Goal: Transaction & Acquisition: Purchase product/service

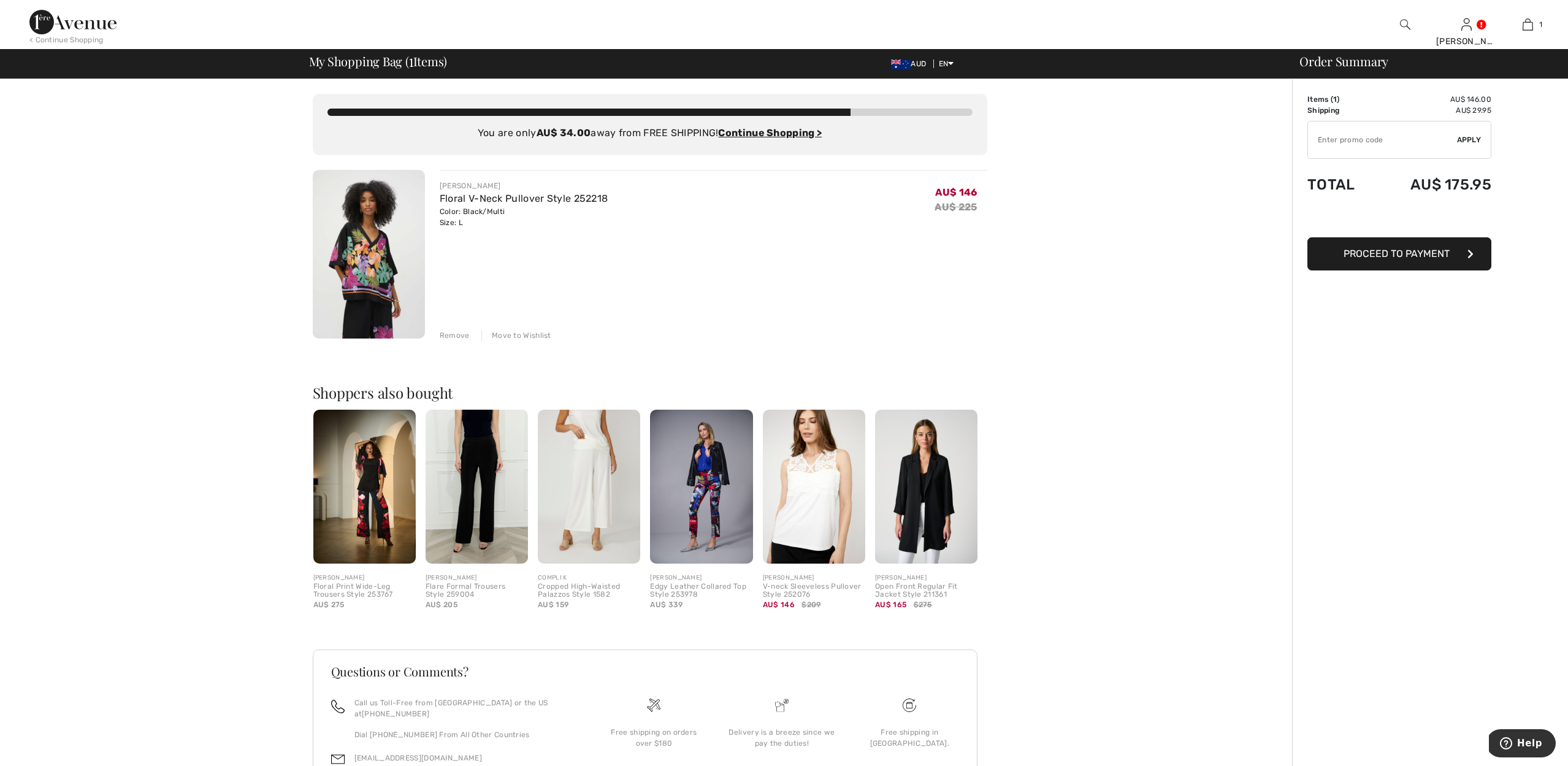
click at [367, 290] on img at bounding box center [369, 254] width 112 height 168
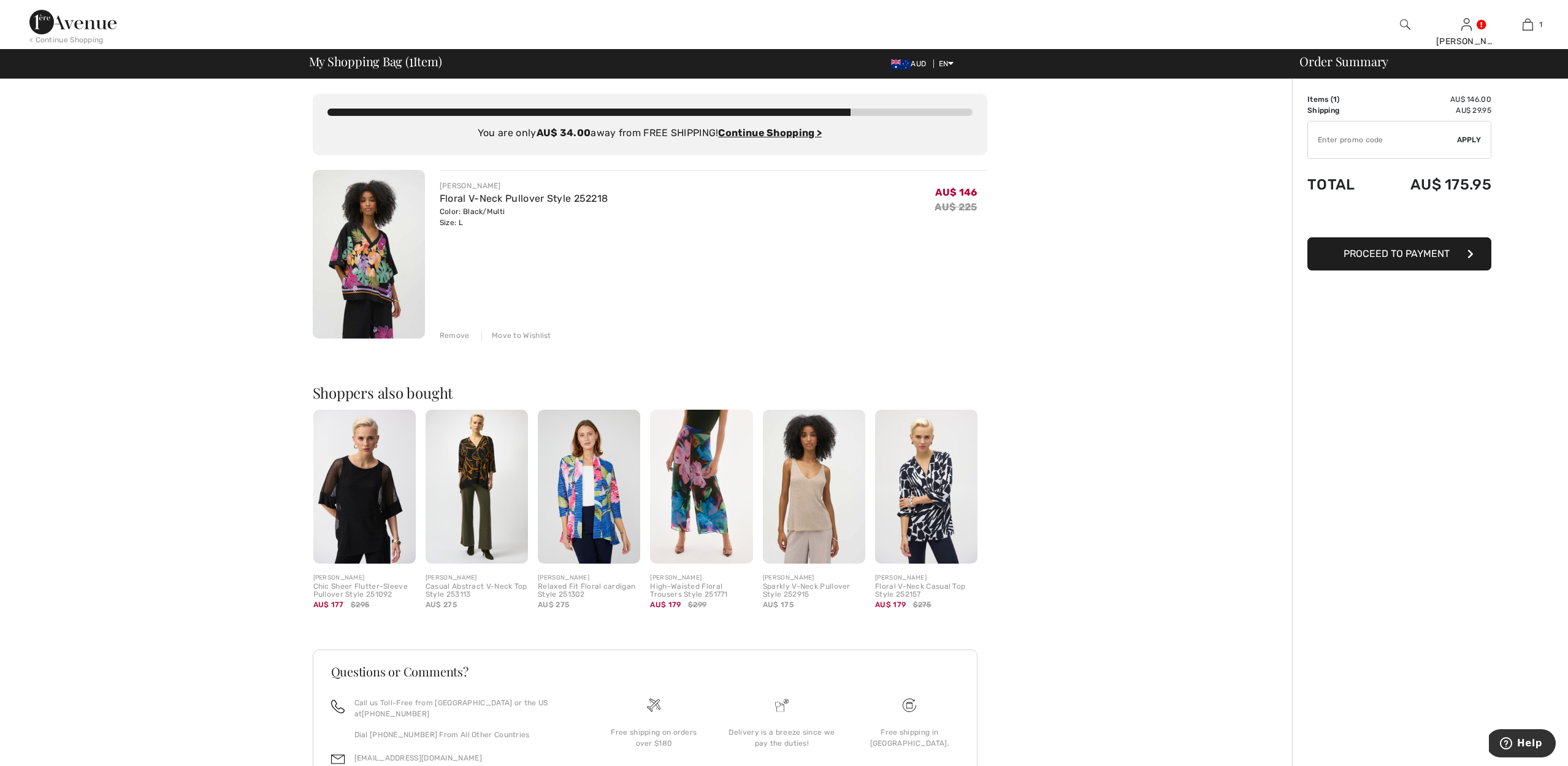
click at [1404, 22] on img at bounding box center [1405, 24] width 11 height 15
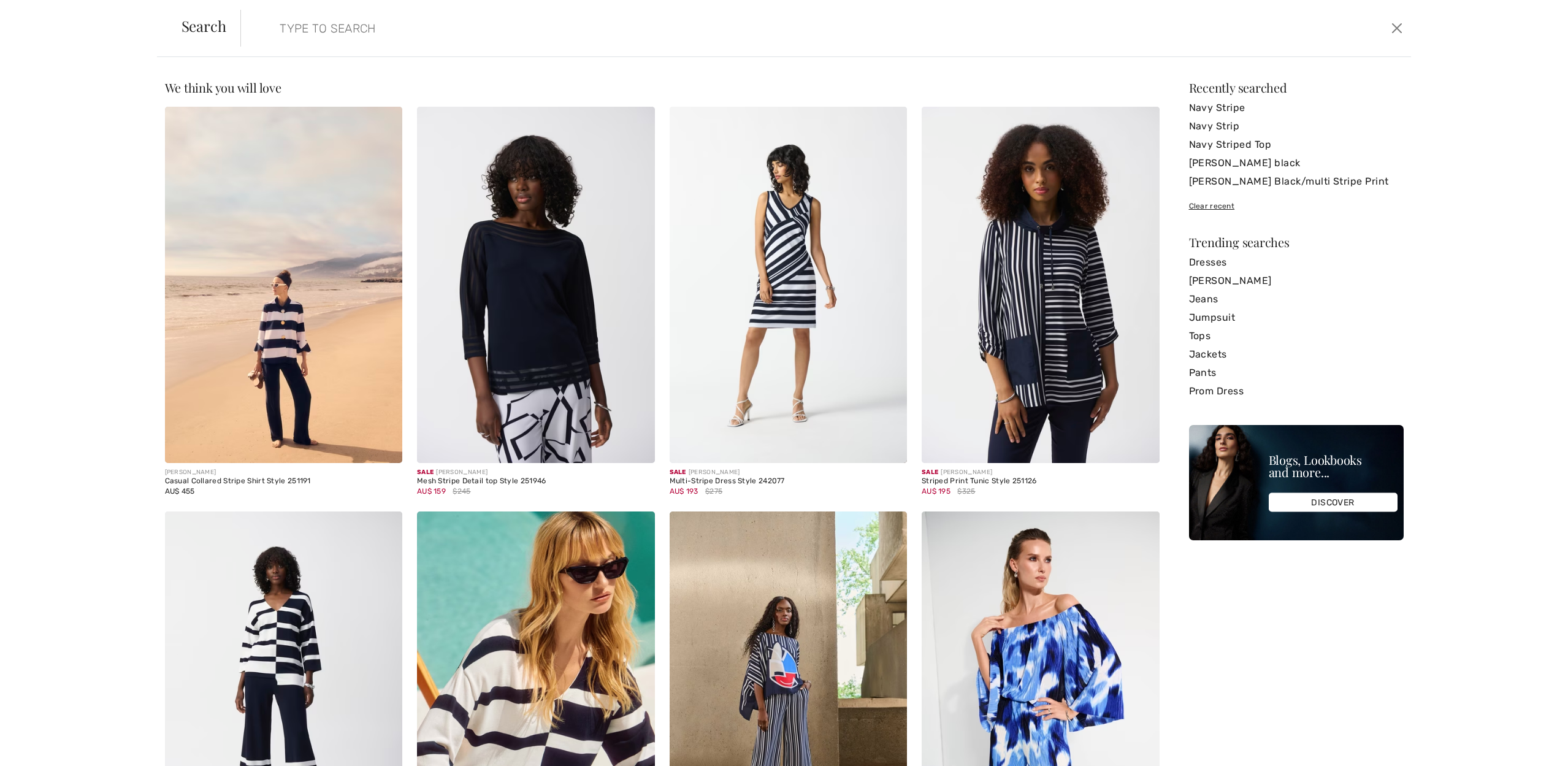
click at [1080, 289] on img at bounding box center [1040, 285] width 238 height 356
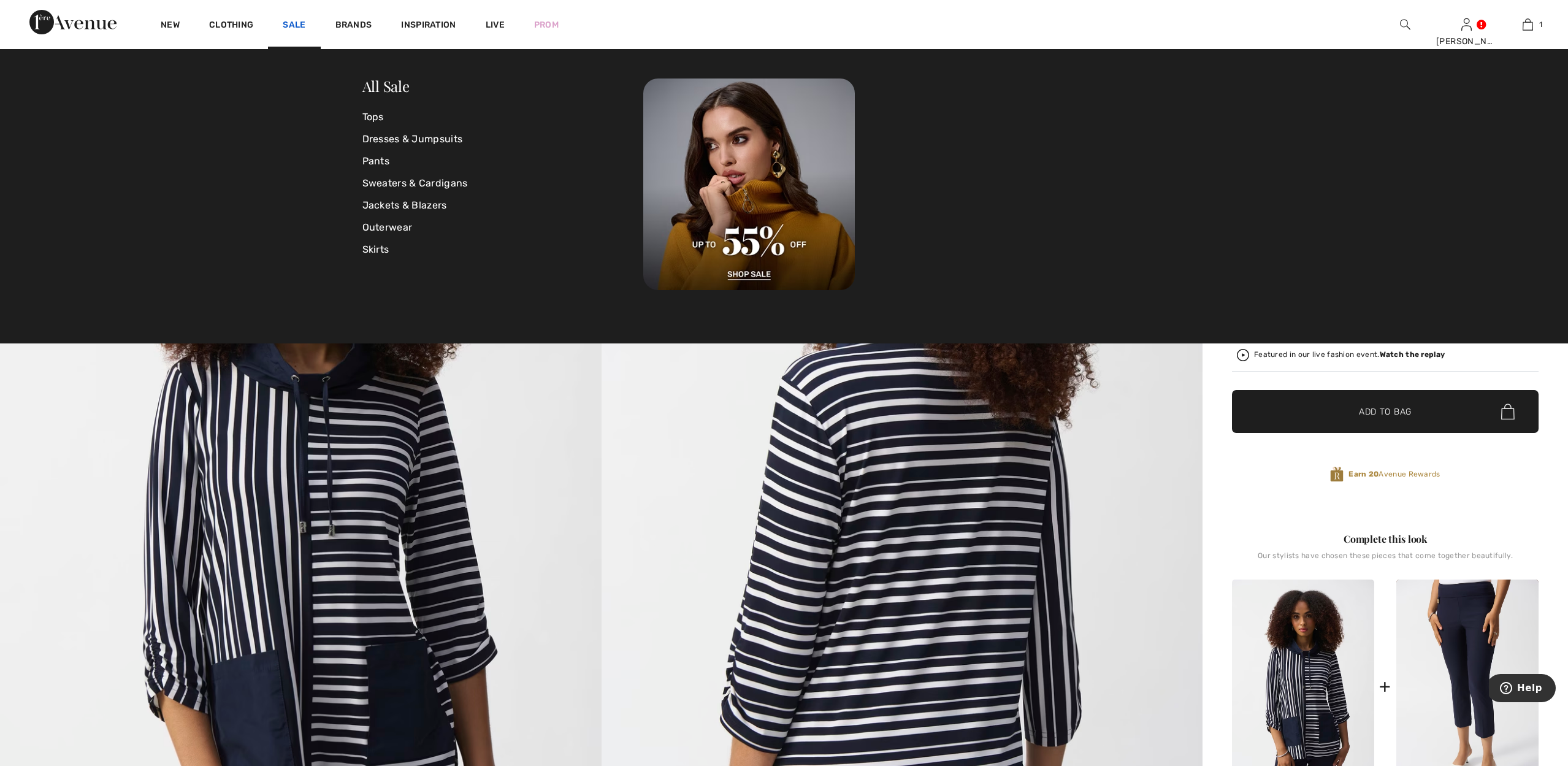
click at [289, 24] on link "Sale" at bounding box center [294, 26] width 23 height 13
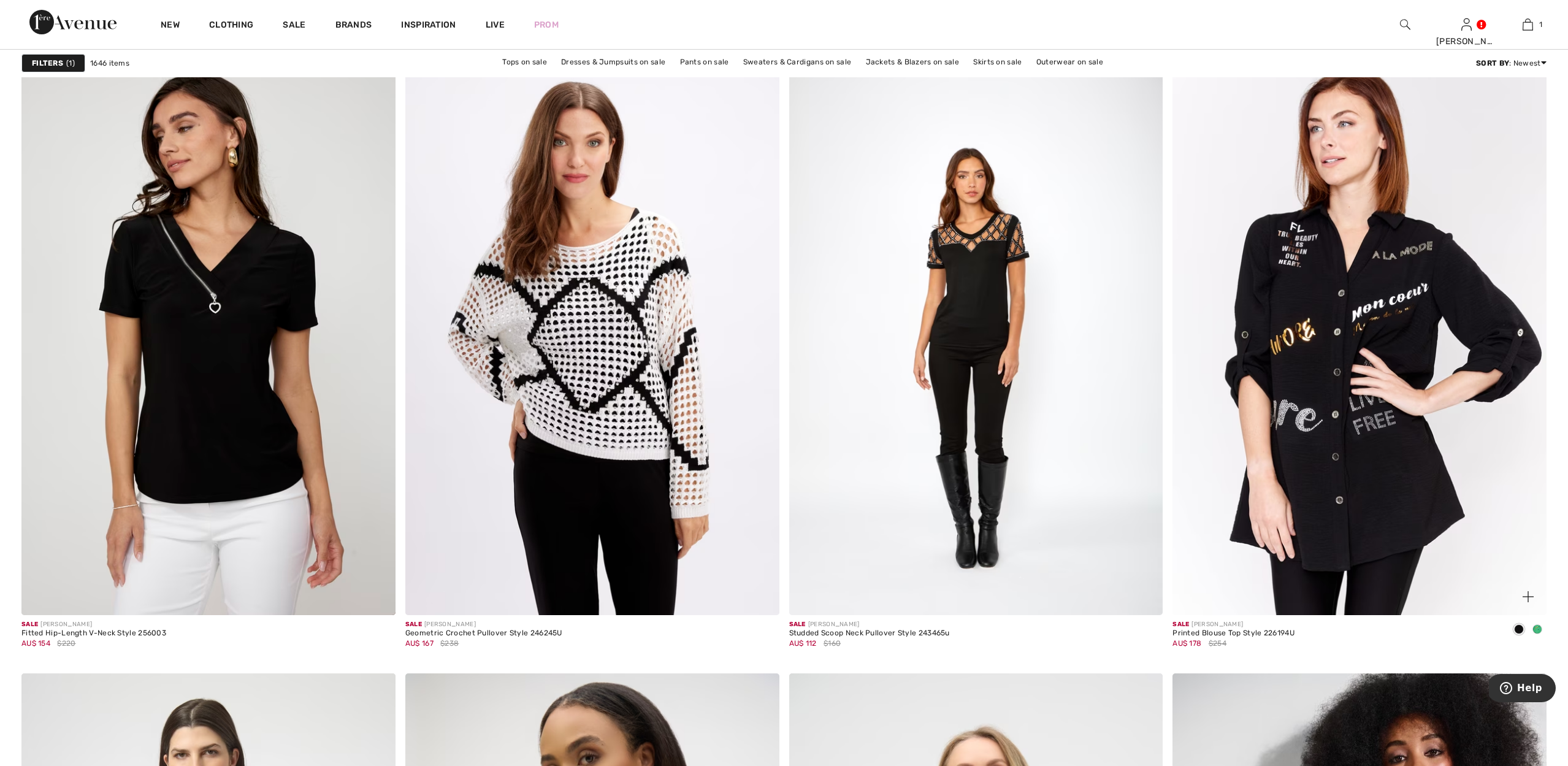
scroll to position [1392, 0]
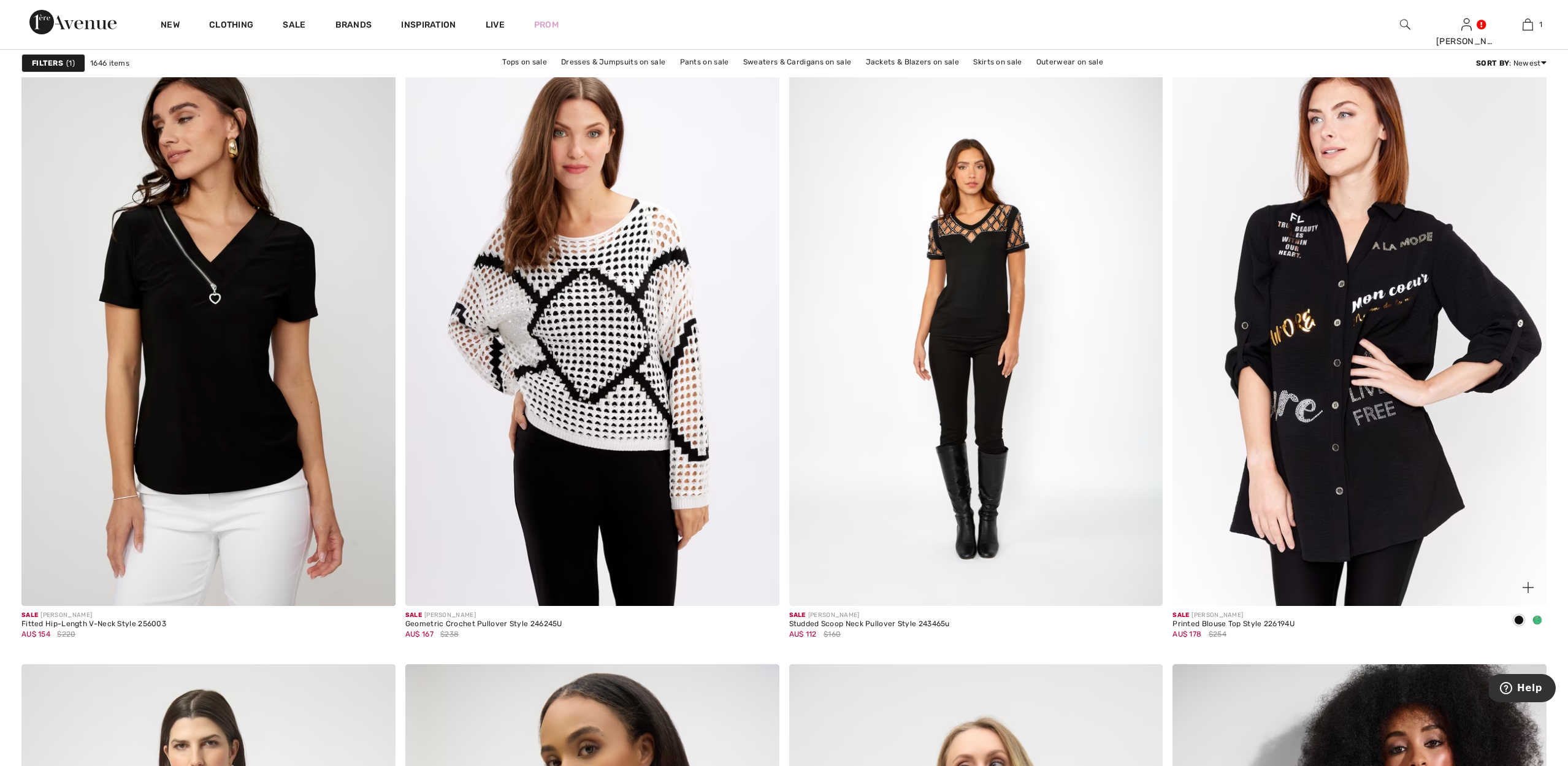
click at [1266, 461] on img at bounding box center [1359, 325] width 374 height 561
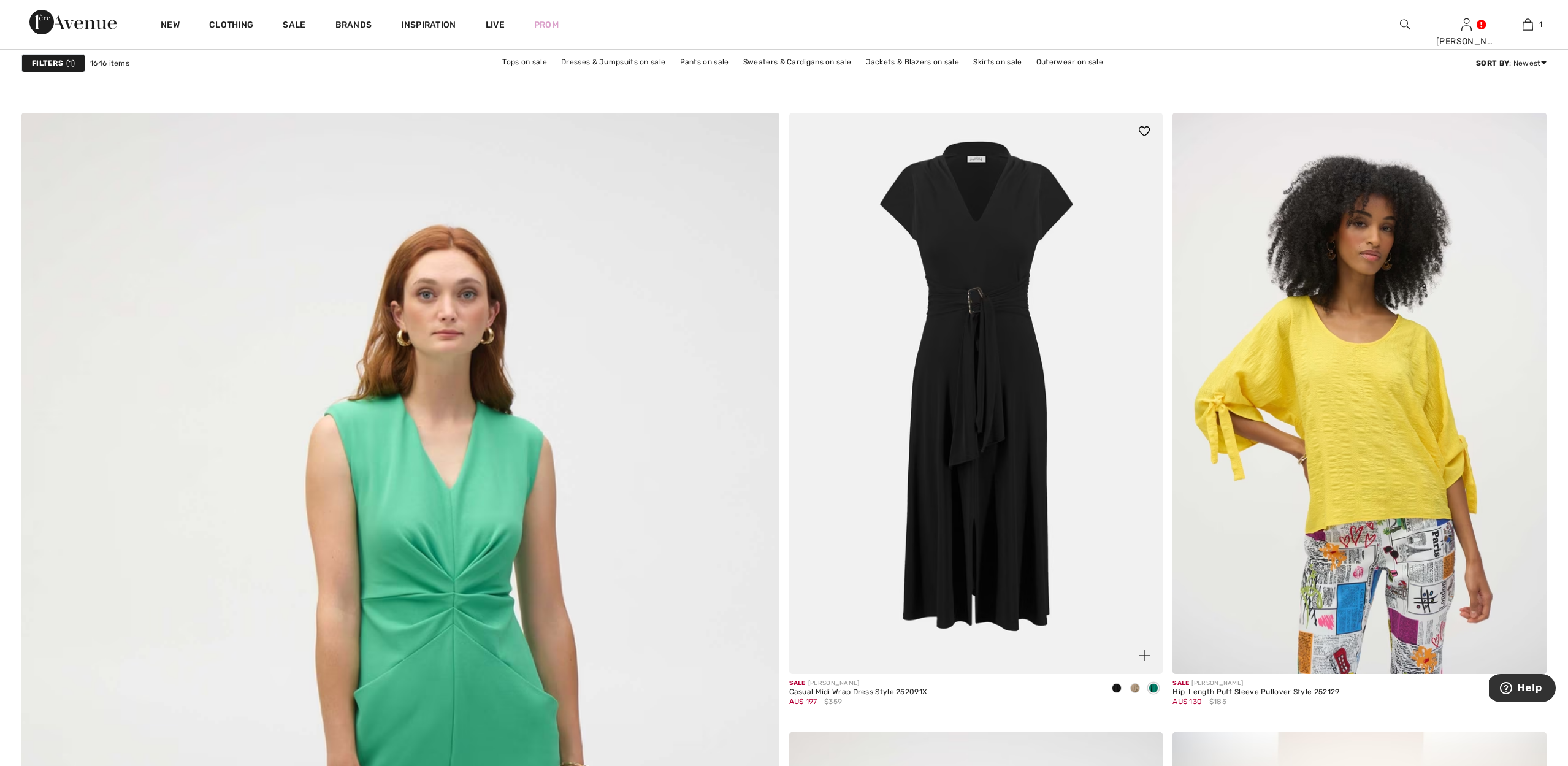
scroll to position [4879, 0]
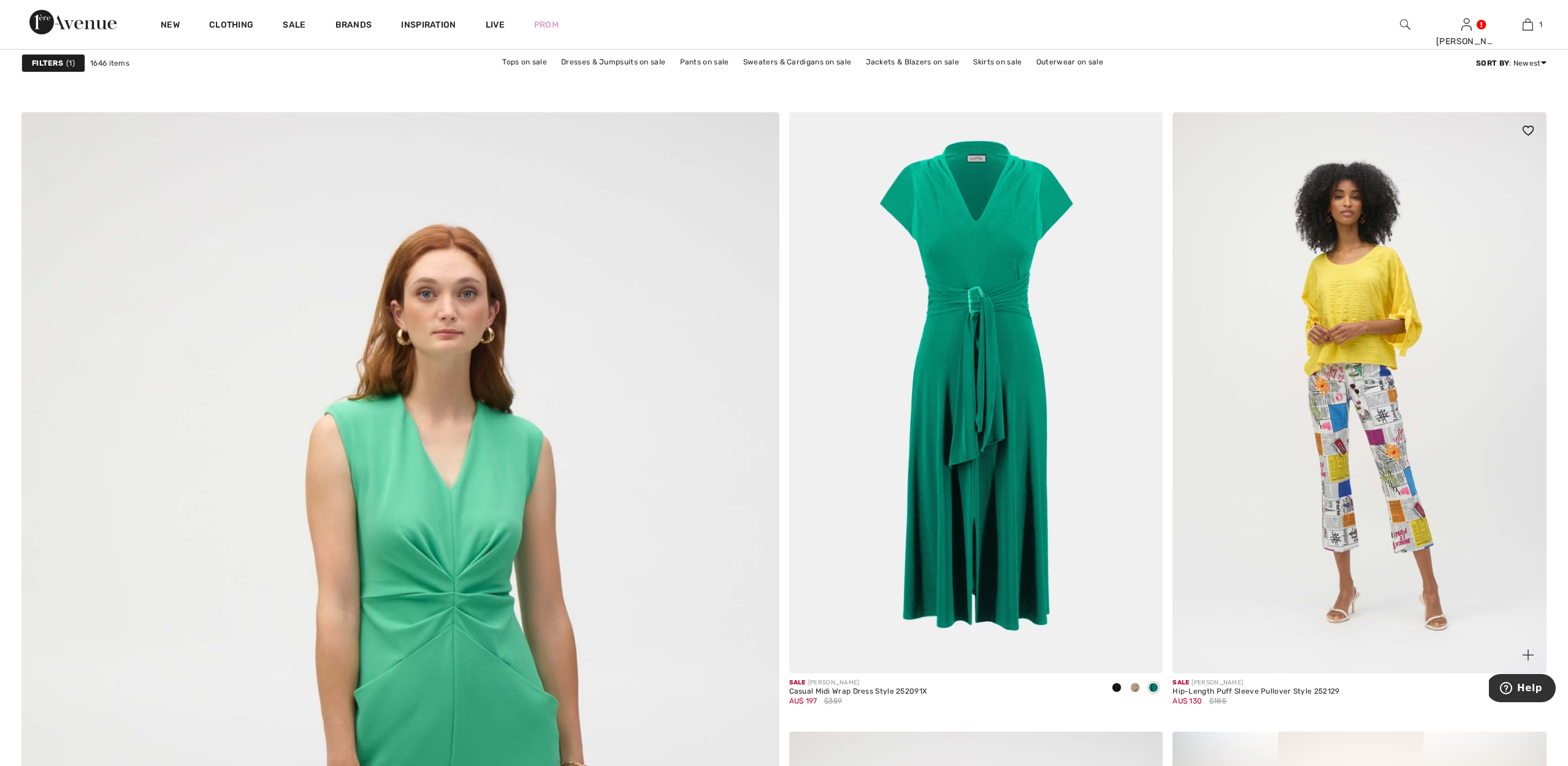
click at [1353, 324] on img at bounding box center [1359, 393] width 374 height 561
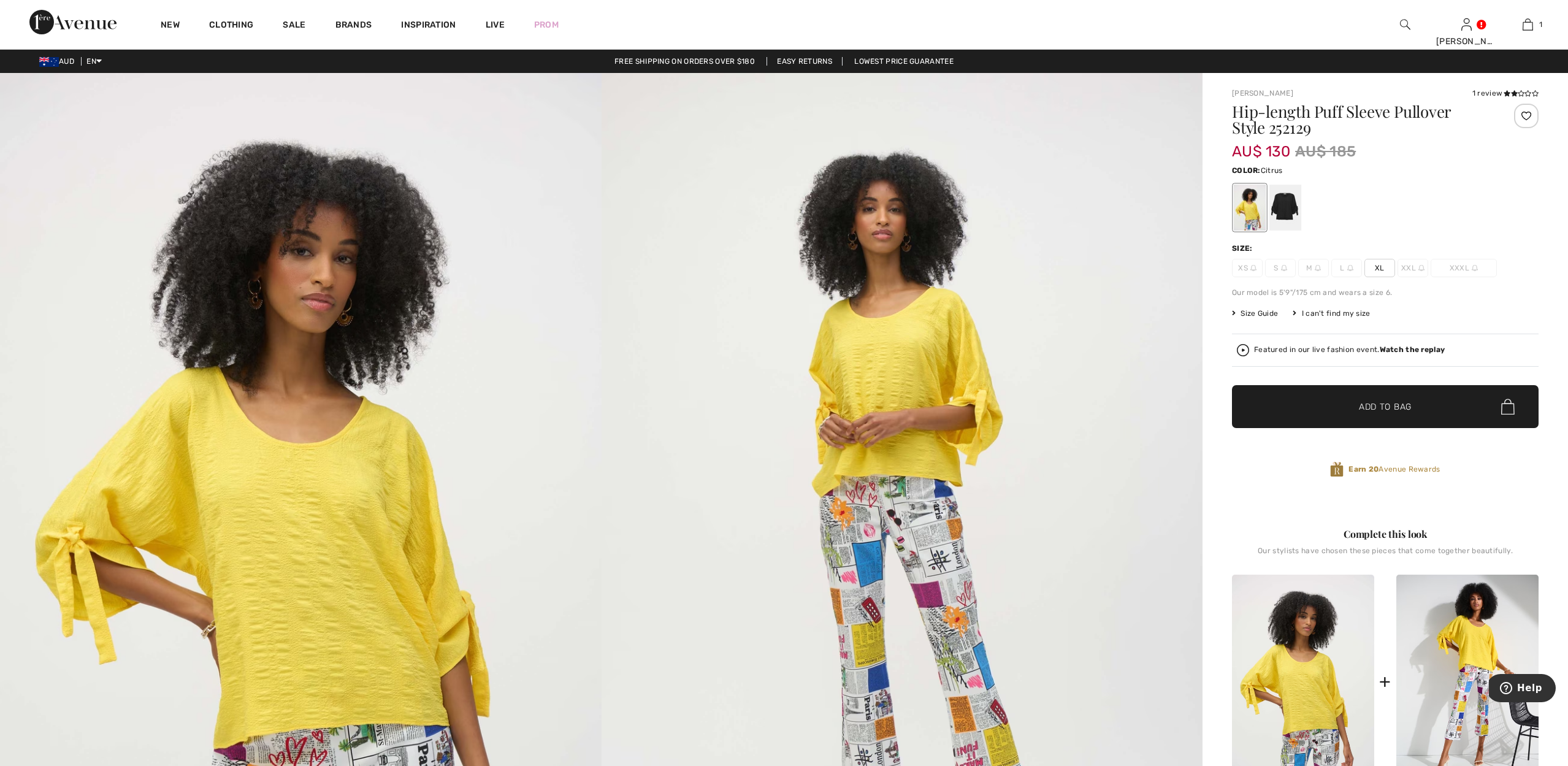
scroll to position [7, 1]
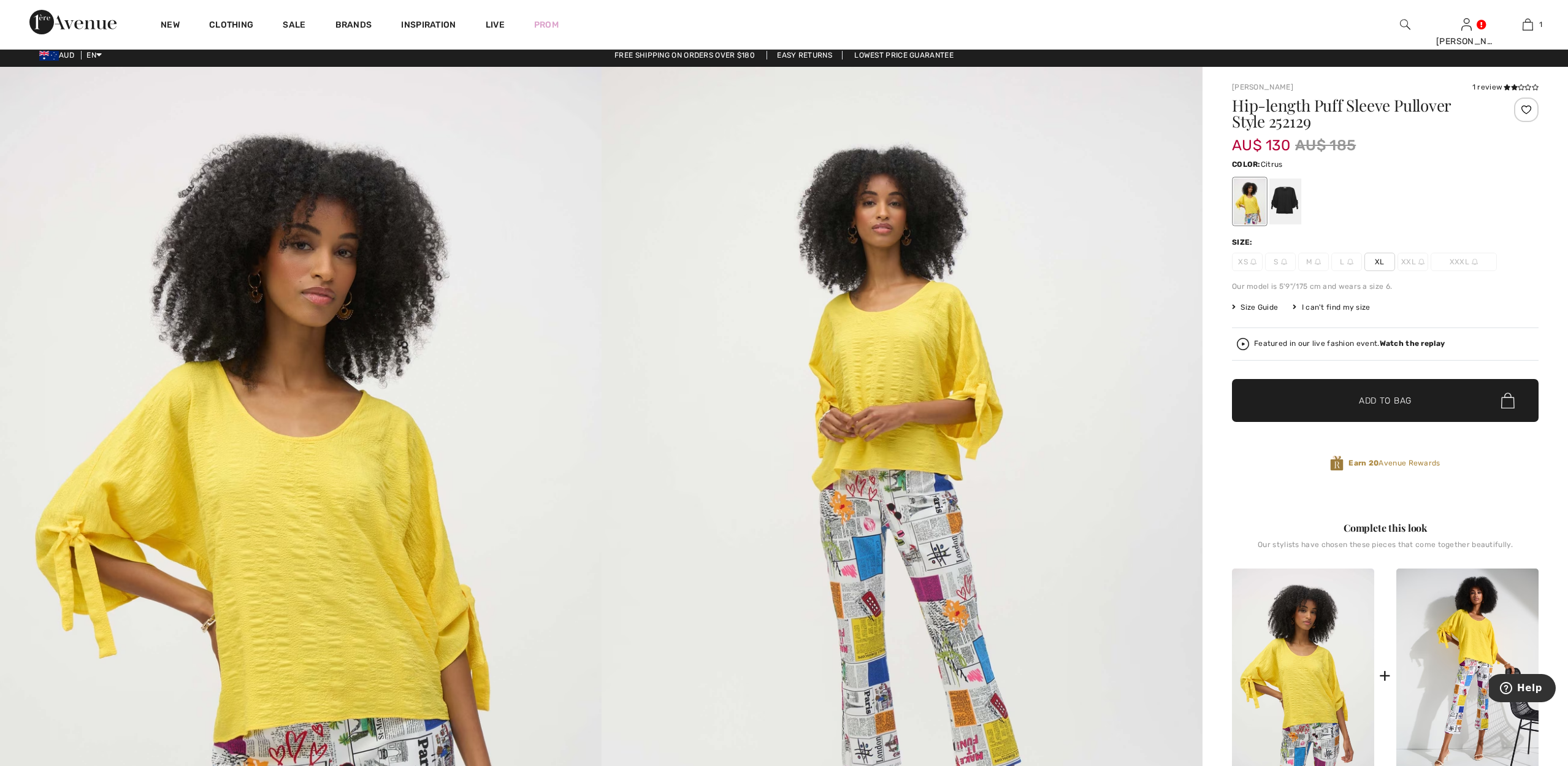
click at [1375, 261] on span "XL" at bounding box center [1379, 262] width 31 height 19
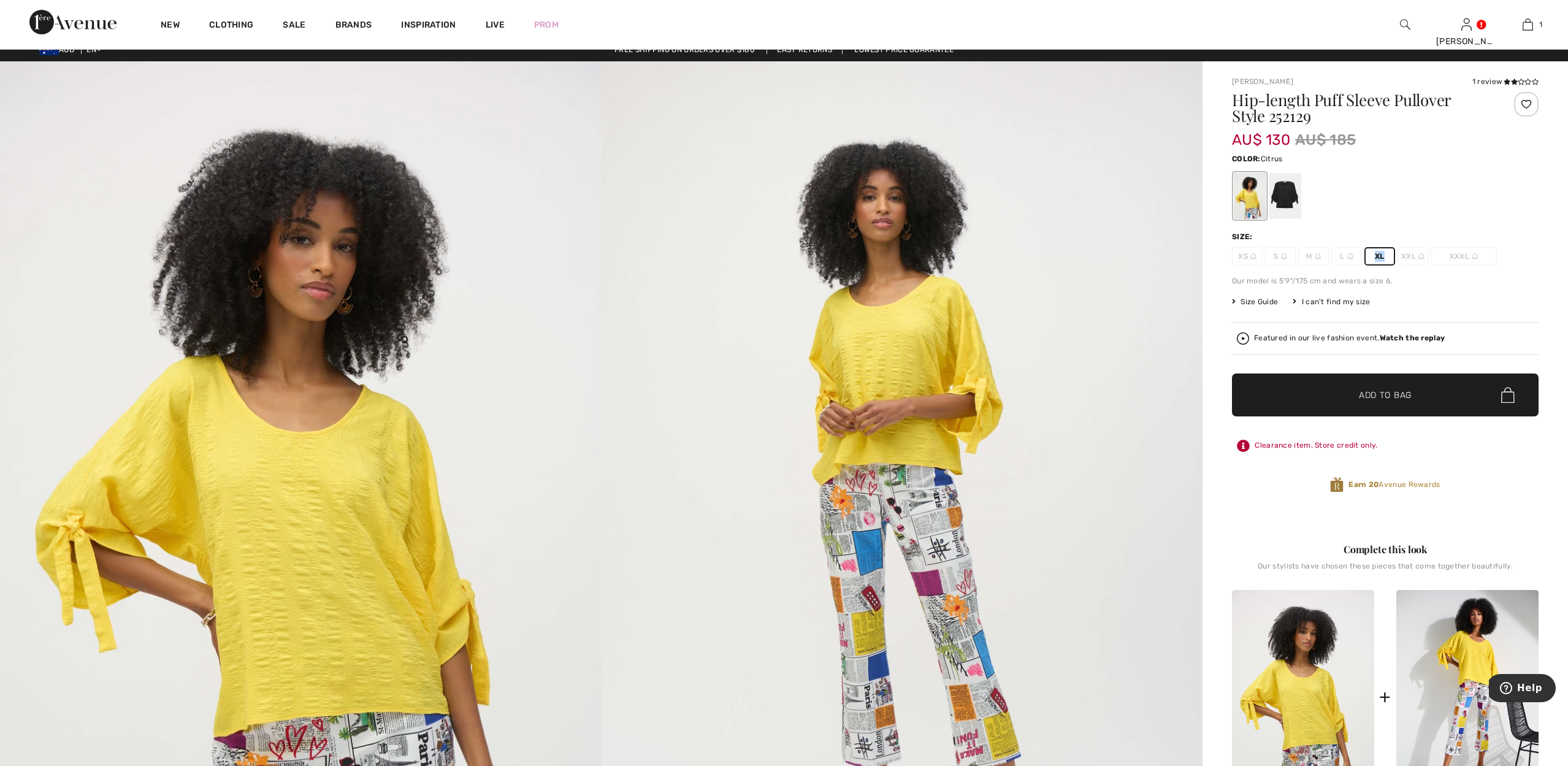
click at [1349, 388] on span "✔ Added to Bag Add to Bag" at bounding box center [1384, 394] width 306 height 43
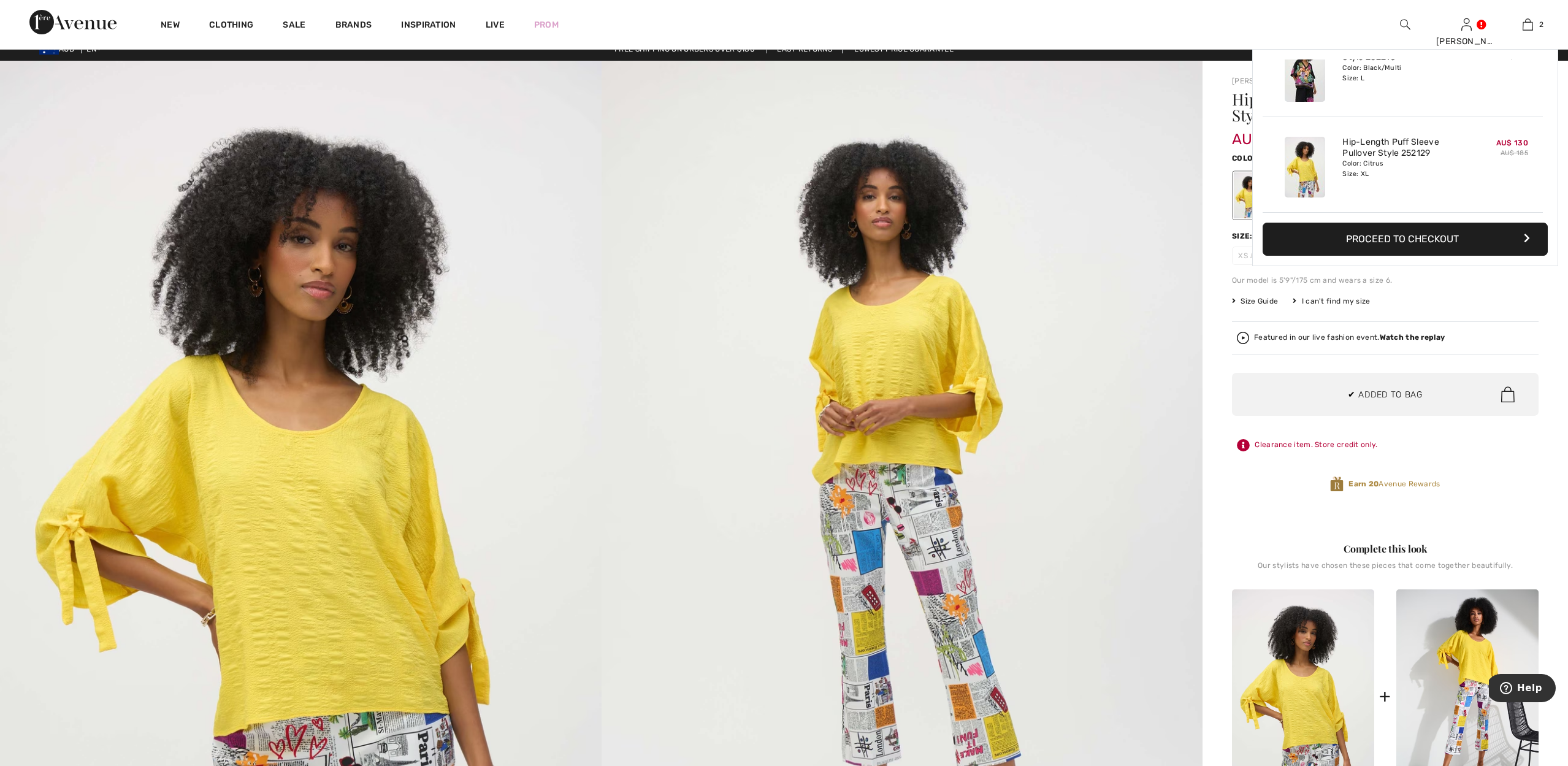
scroll to position [11, 0]
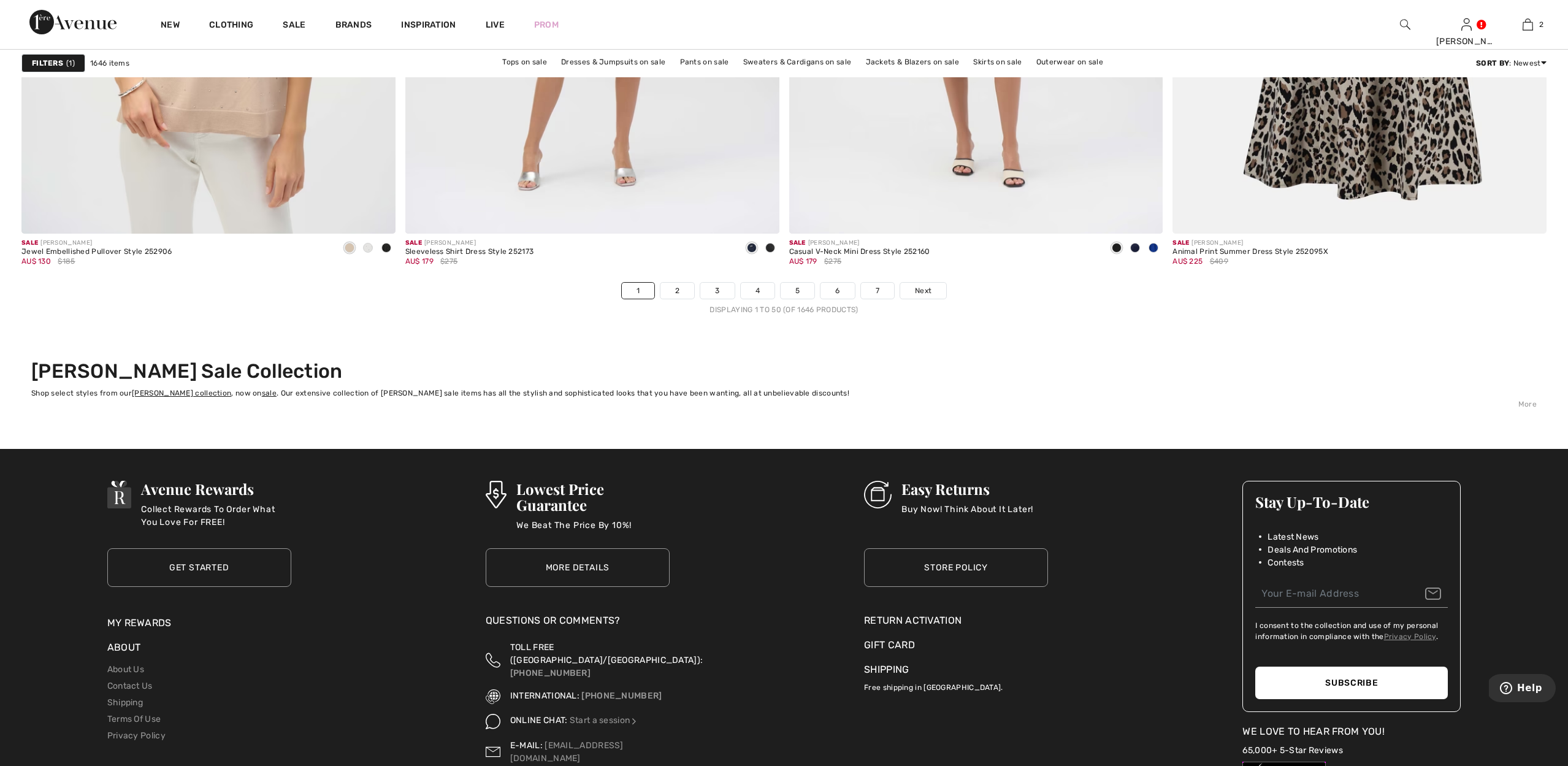
scroll to position [9266, 0]
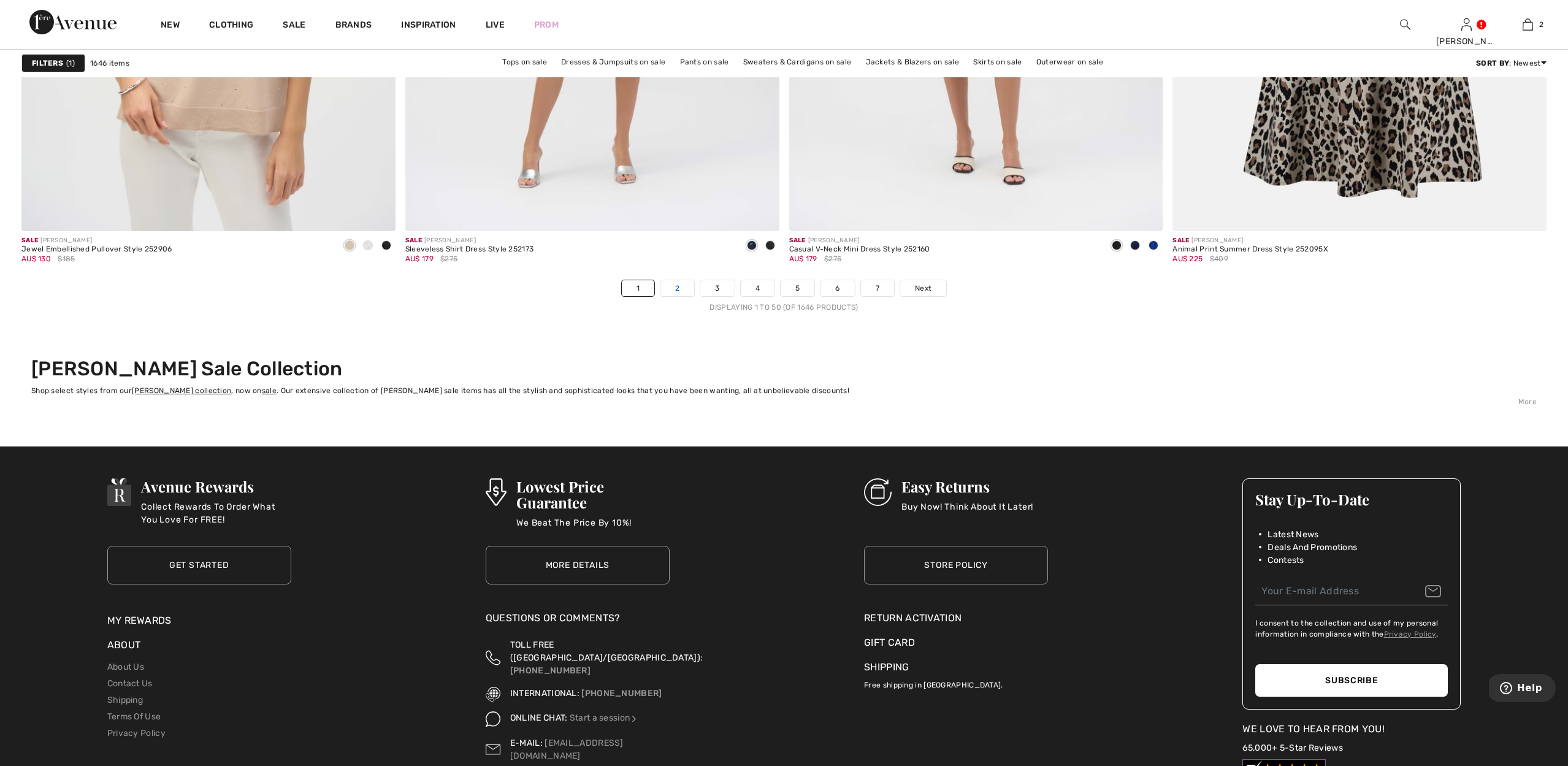
click at [672, 287] on link "2" at bounding box center [676, 289] width 33 height 16
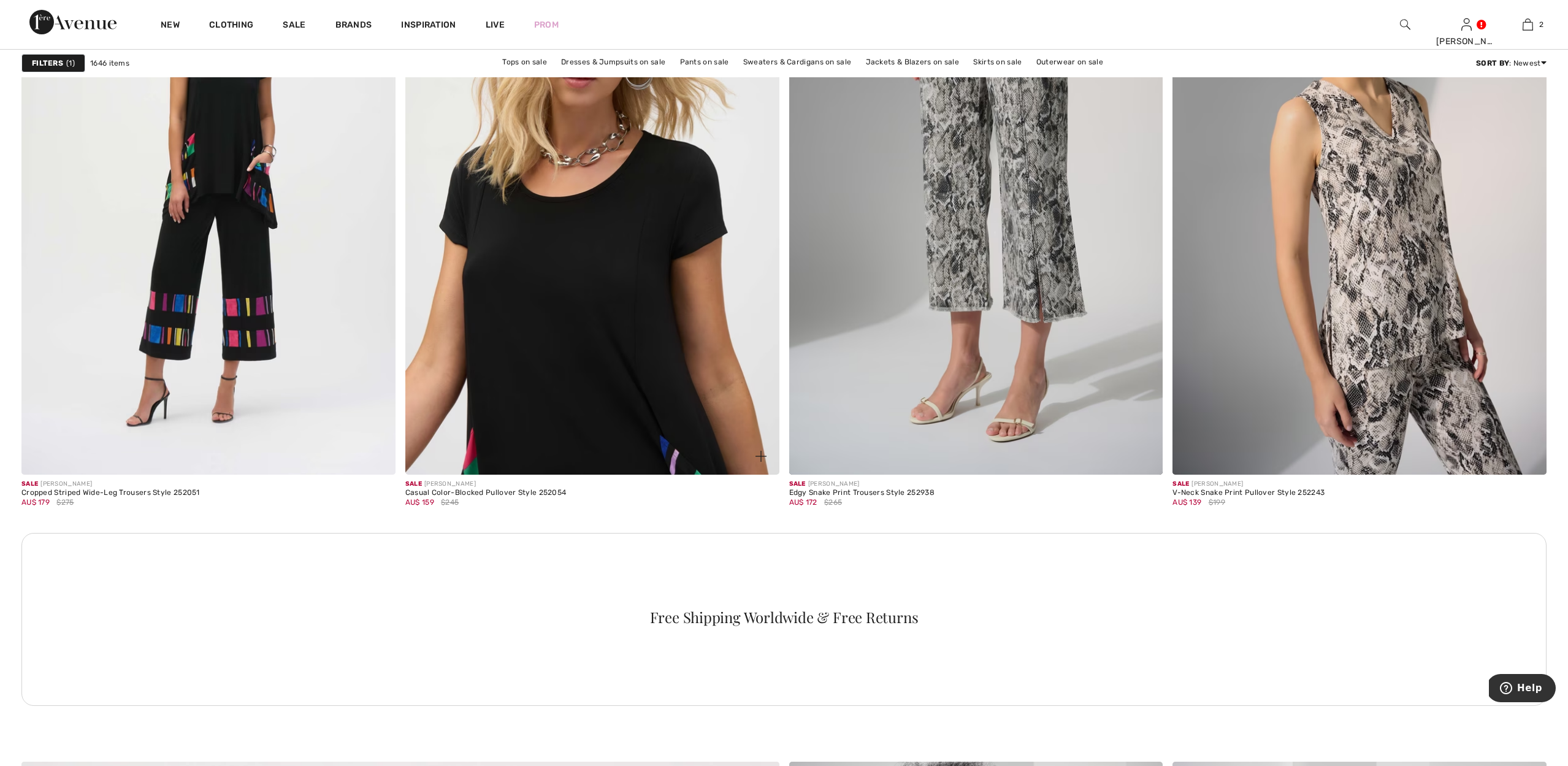
scroll to position [4229, 0]
click at [658, 233] on img at bounding box center [593, 194] width 374 height 561
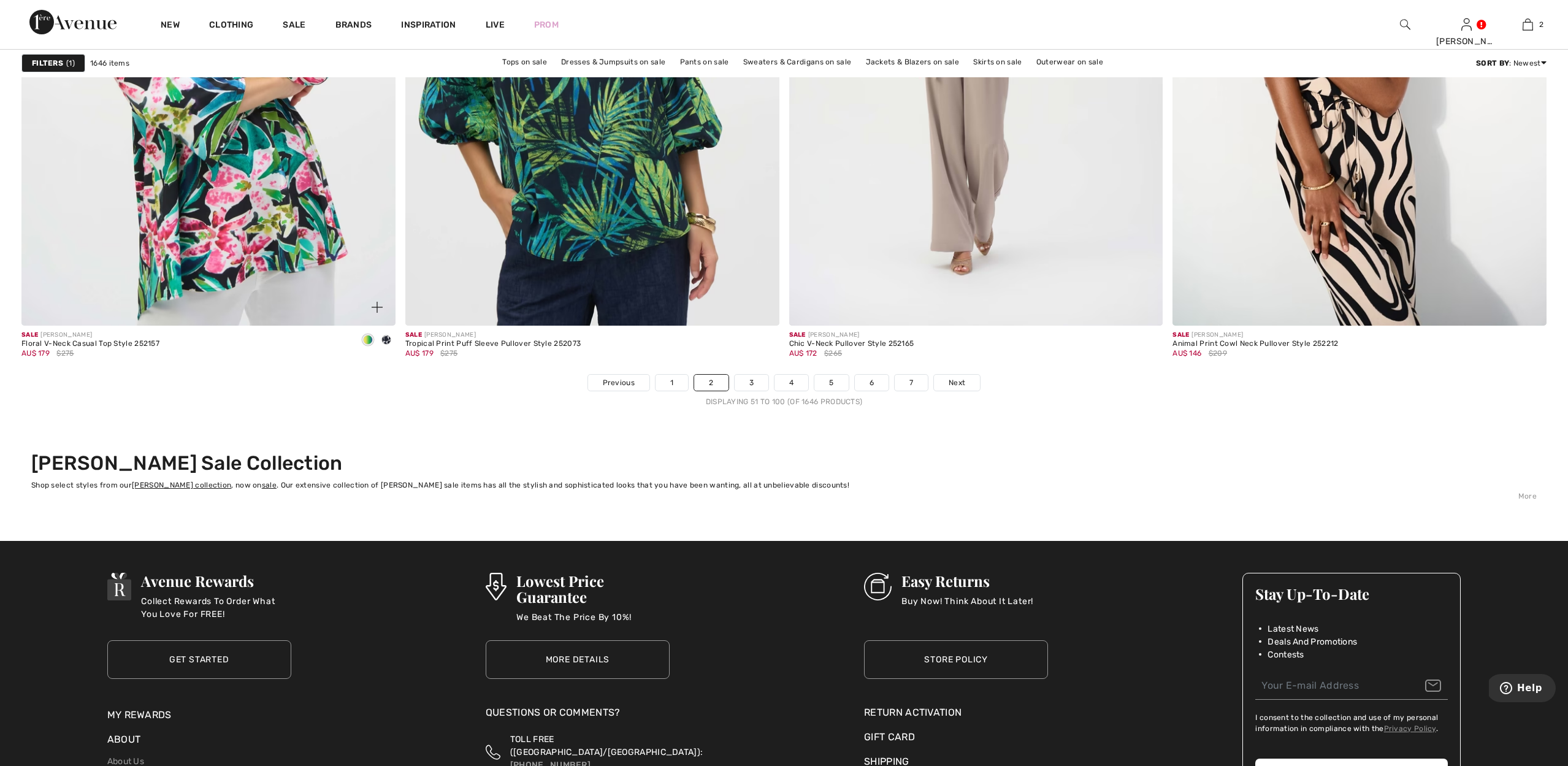
scroll to position [9176, 0]
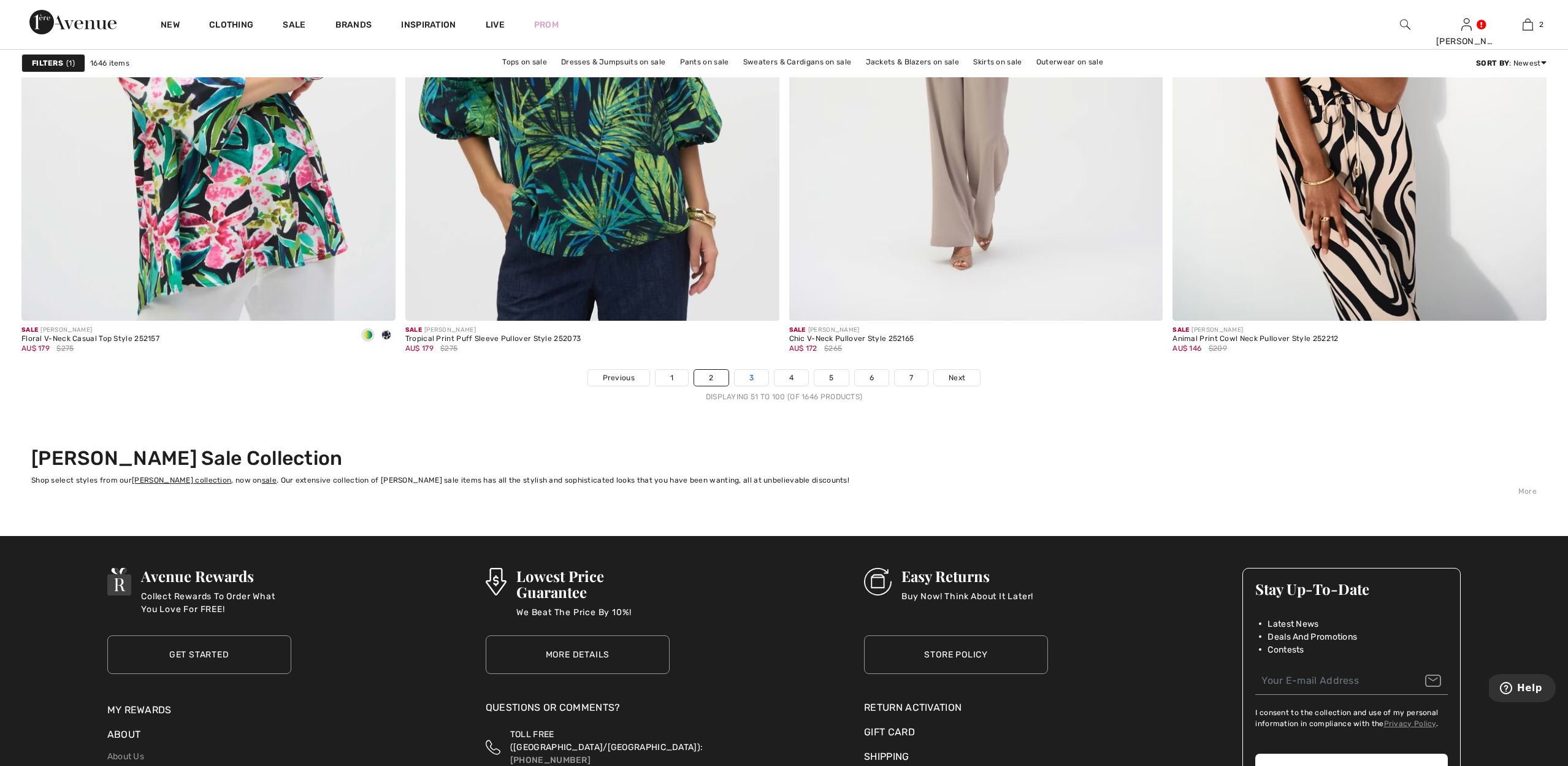
click at [748, 373] on link "3" at bounding box center [751, 378] width 33 height 16
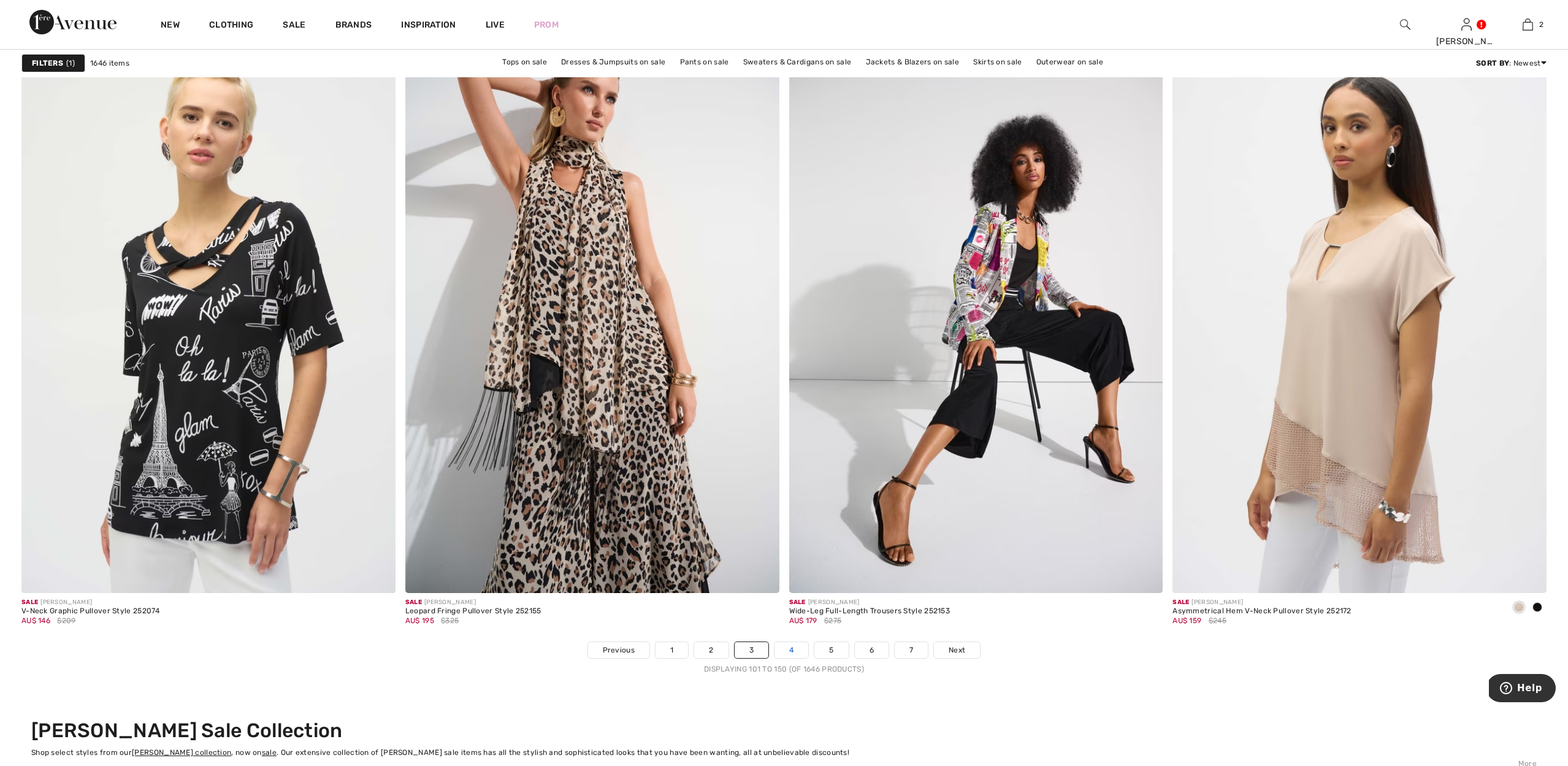
scroll to position [8906, 1]
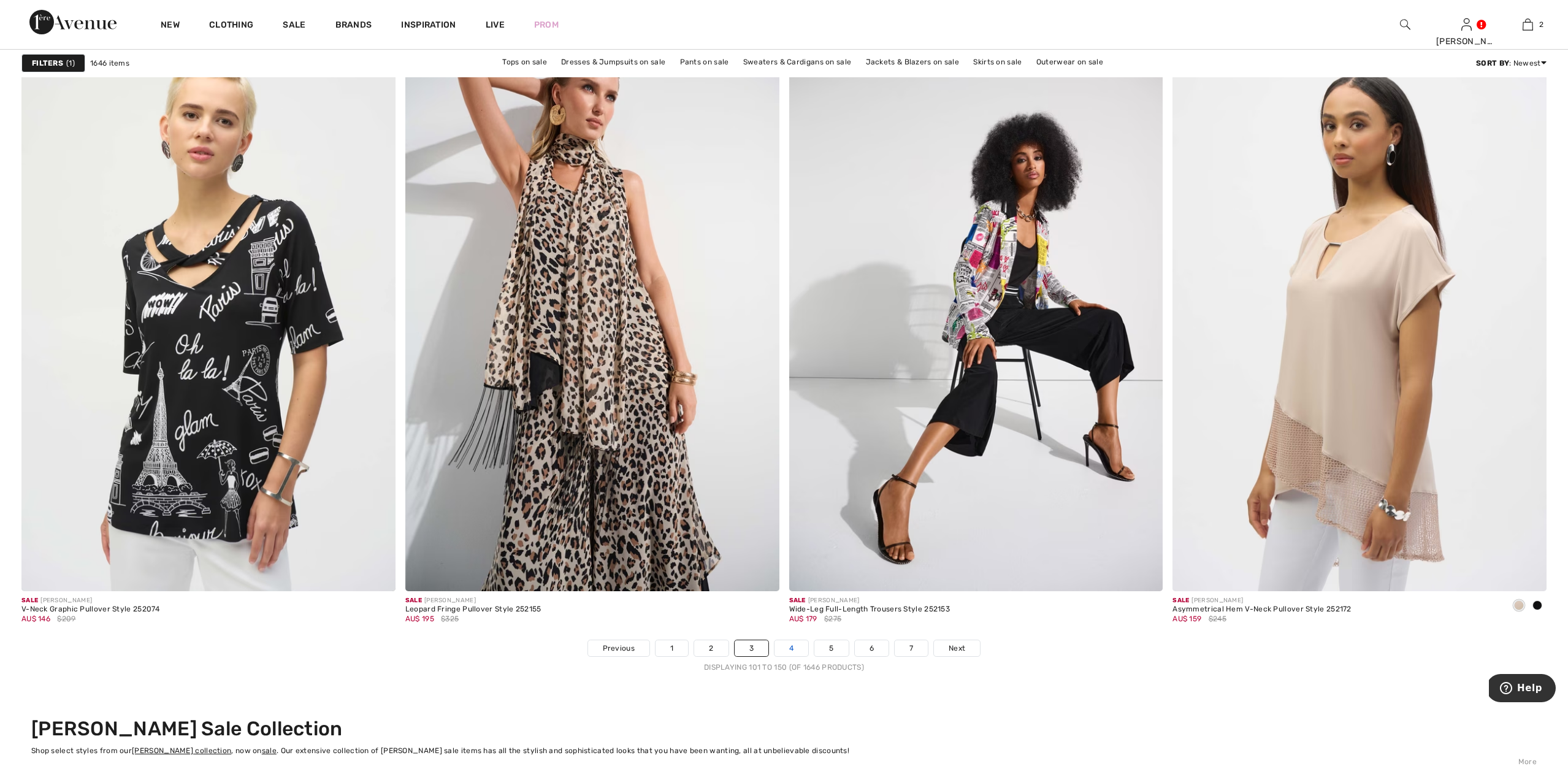
click at [786, 646] on link "4" at bounding box center [791, 648] width 33 height 16
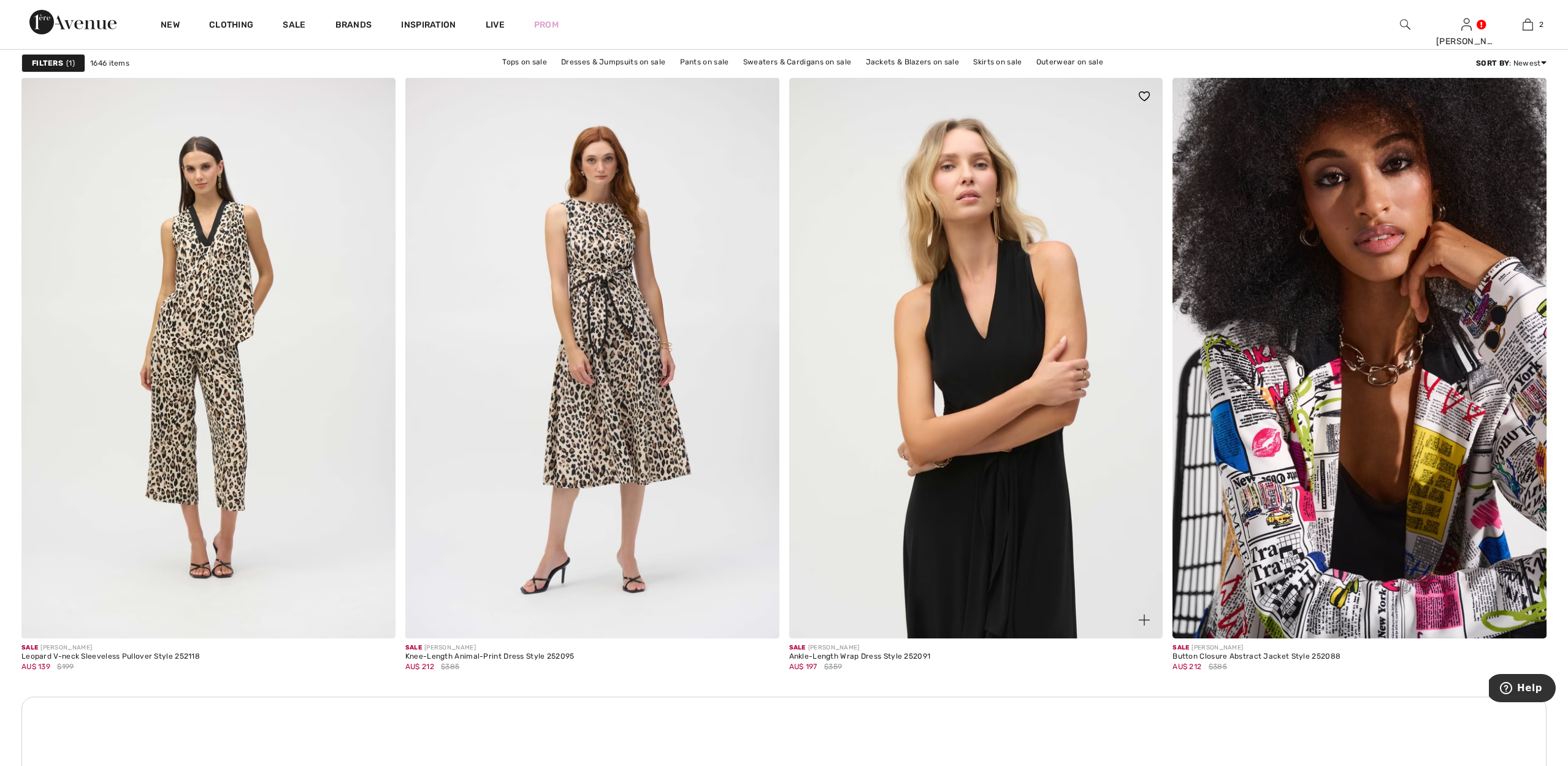
scroll to position [6777, 0]
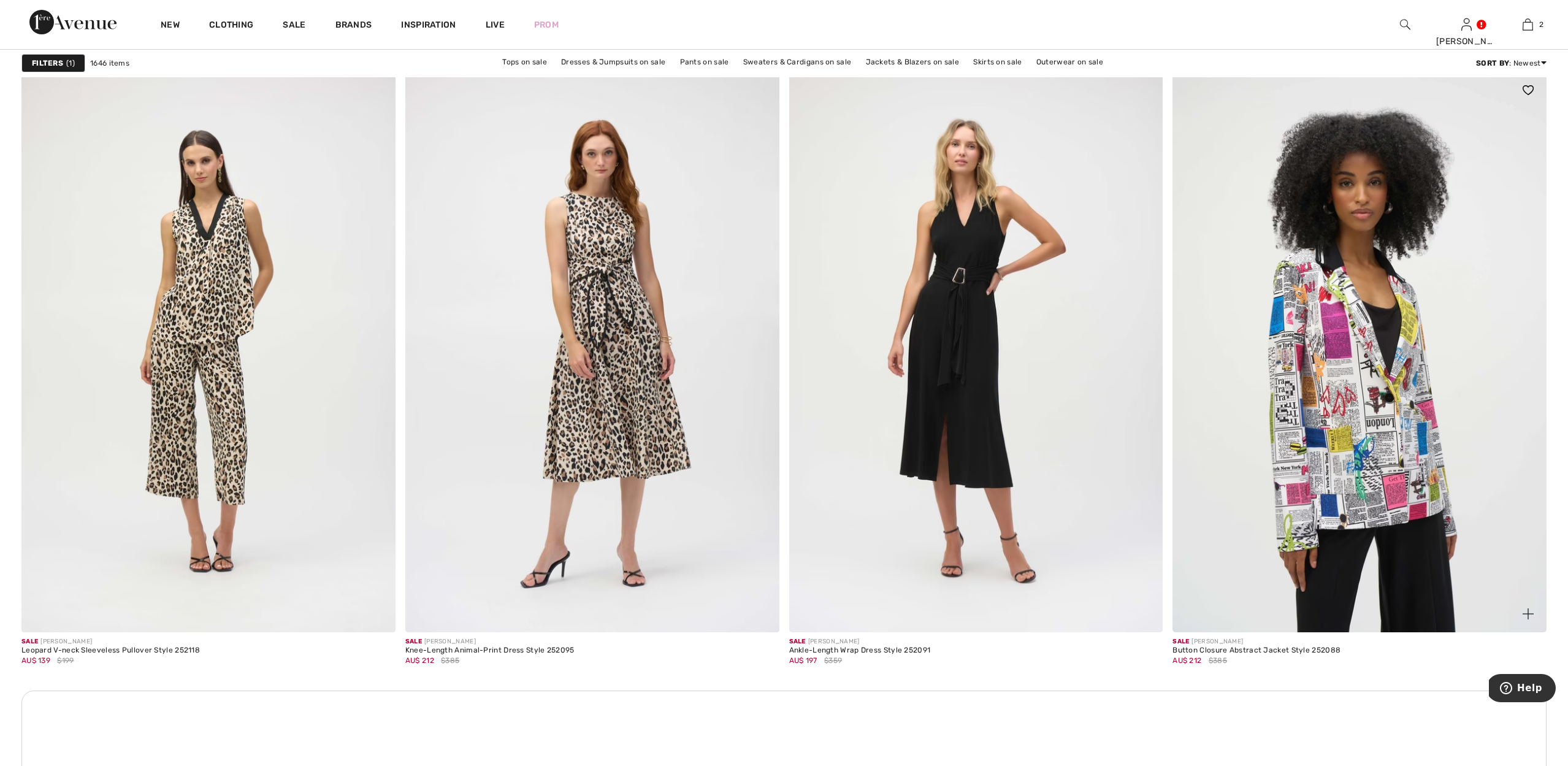
click at [1284, 381] on img at bounding box center [1359, 352] width 374 height 561
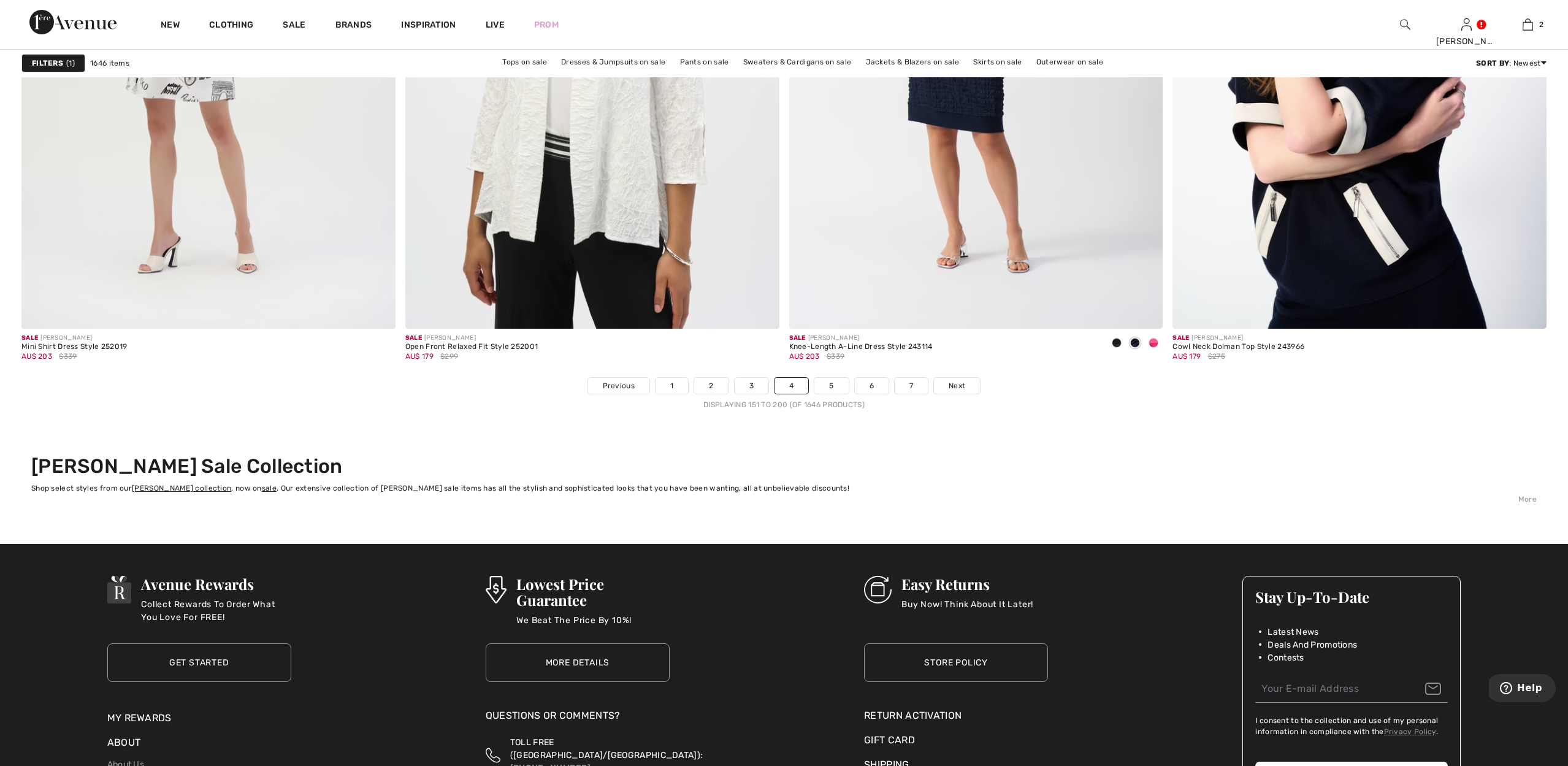
scroll to position [9169, 0]
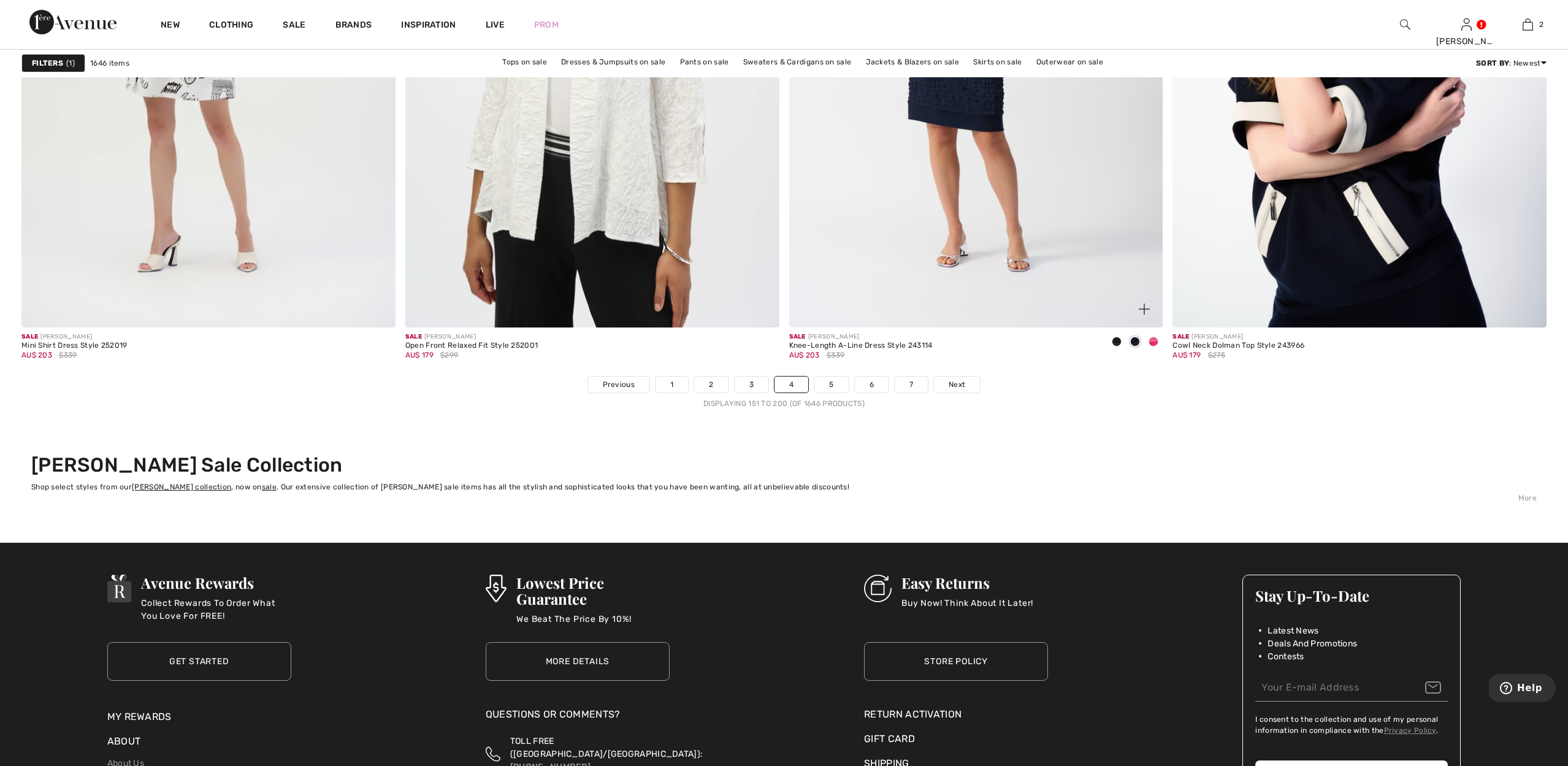
click at [827, 373] on div "Sale JOSEPH RIBKOFF Knee-Length A-Line Dress Style 243114 AU$ 203 $339" at bounding box center [976, 352] width 374 height 49
click at [832, 382] on link "5" at bounding box center [831, 385] width 33 height 16
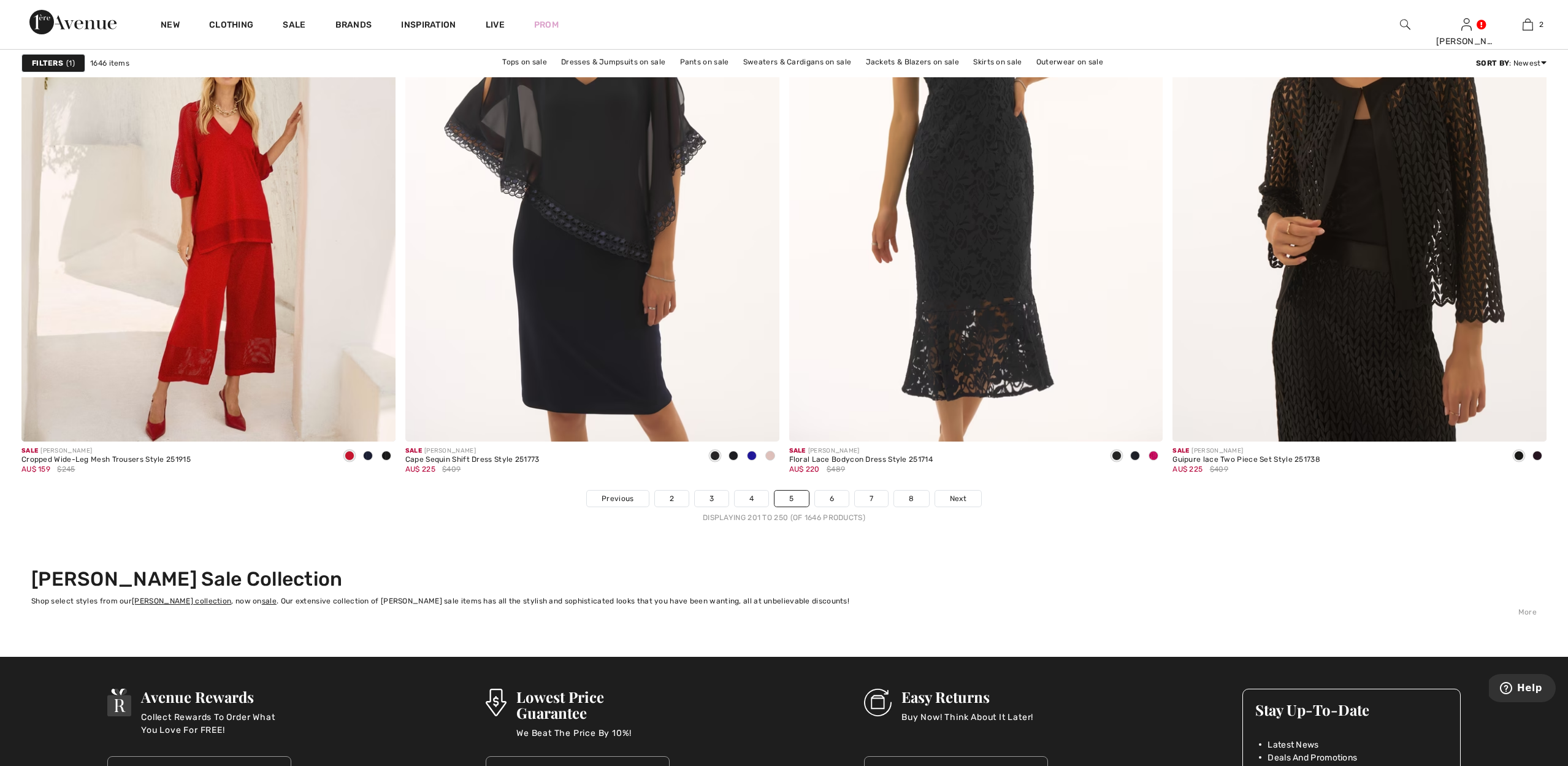
scroll to position [9051, 0]
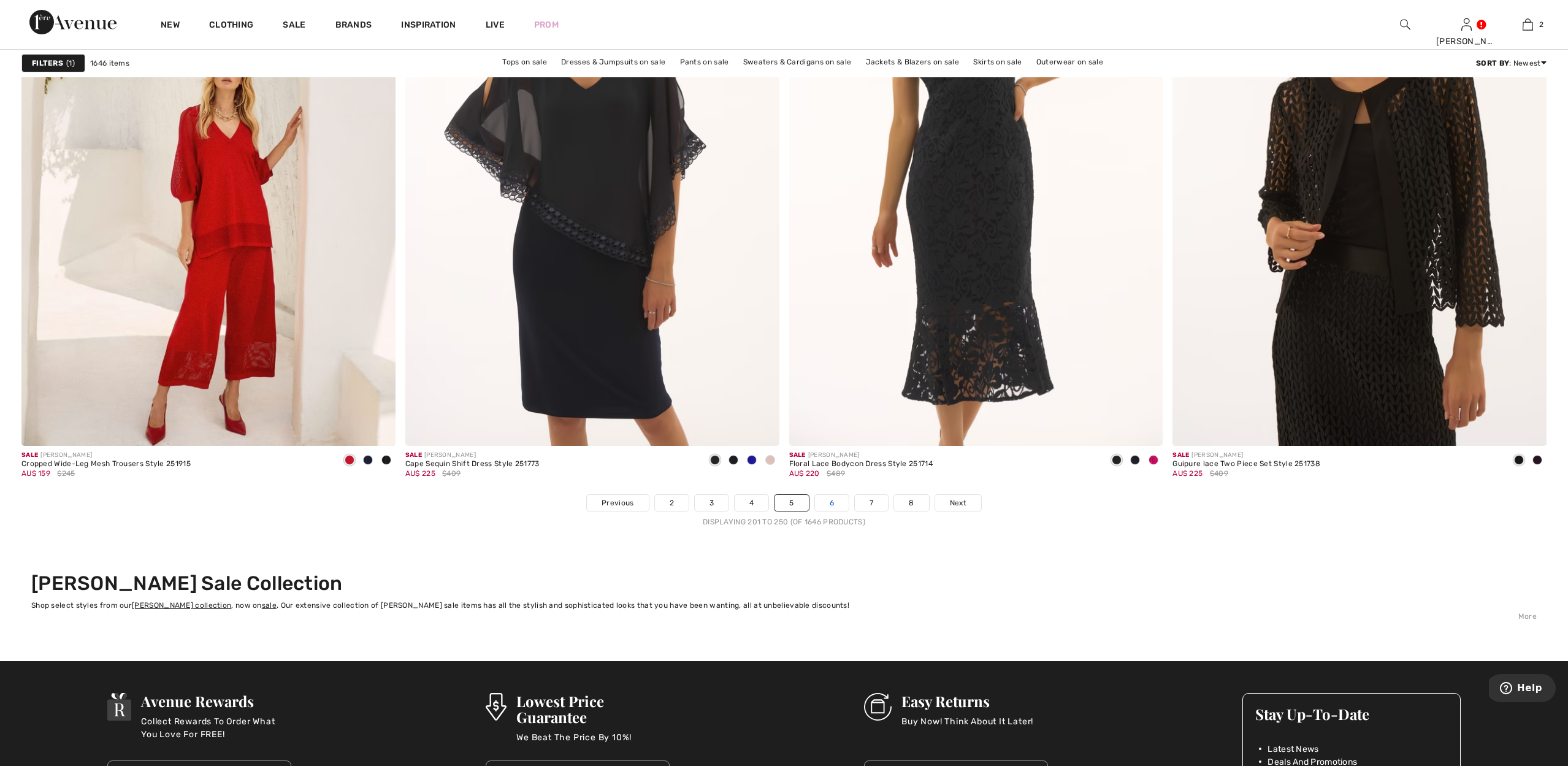
click at [831, 498] on link "6" at bounding box center [831, 503] width 33 height 16
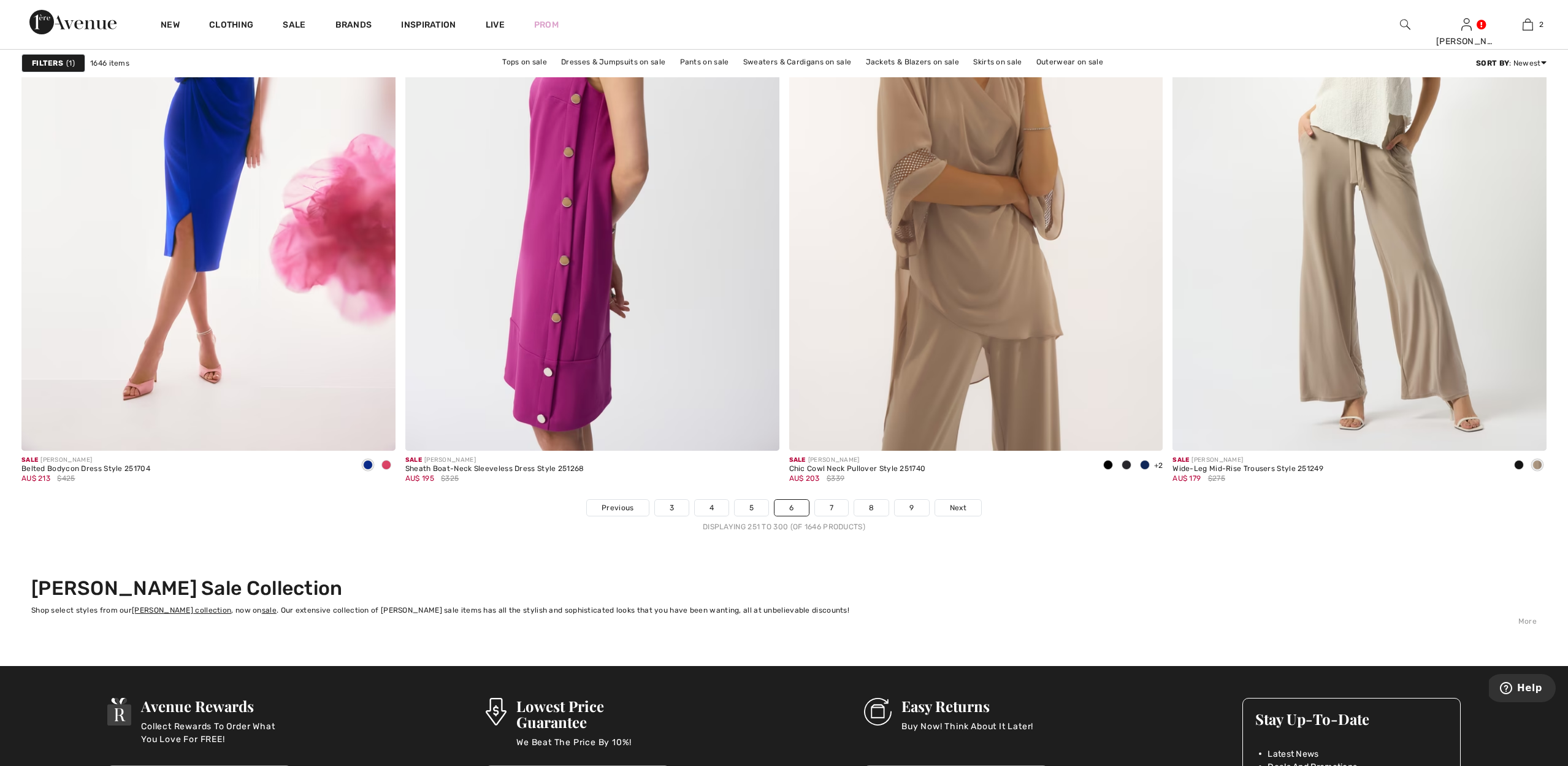
scroll to position [9021, 0]
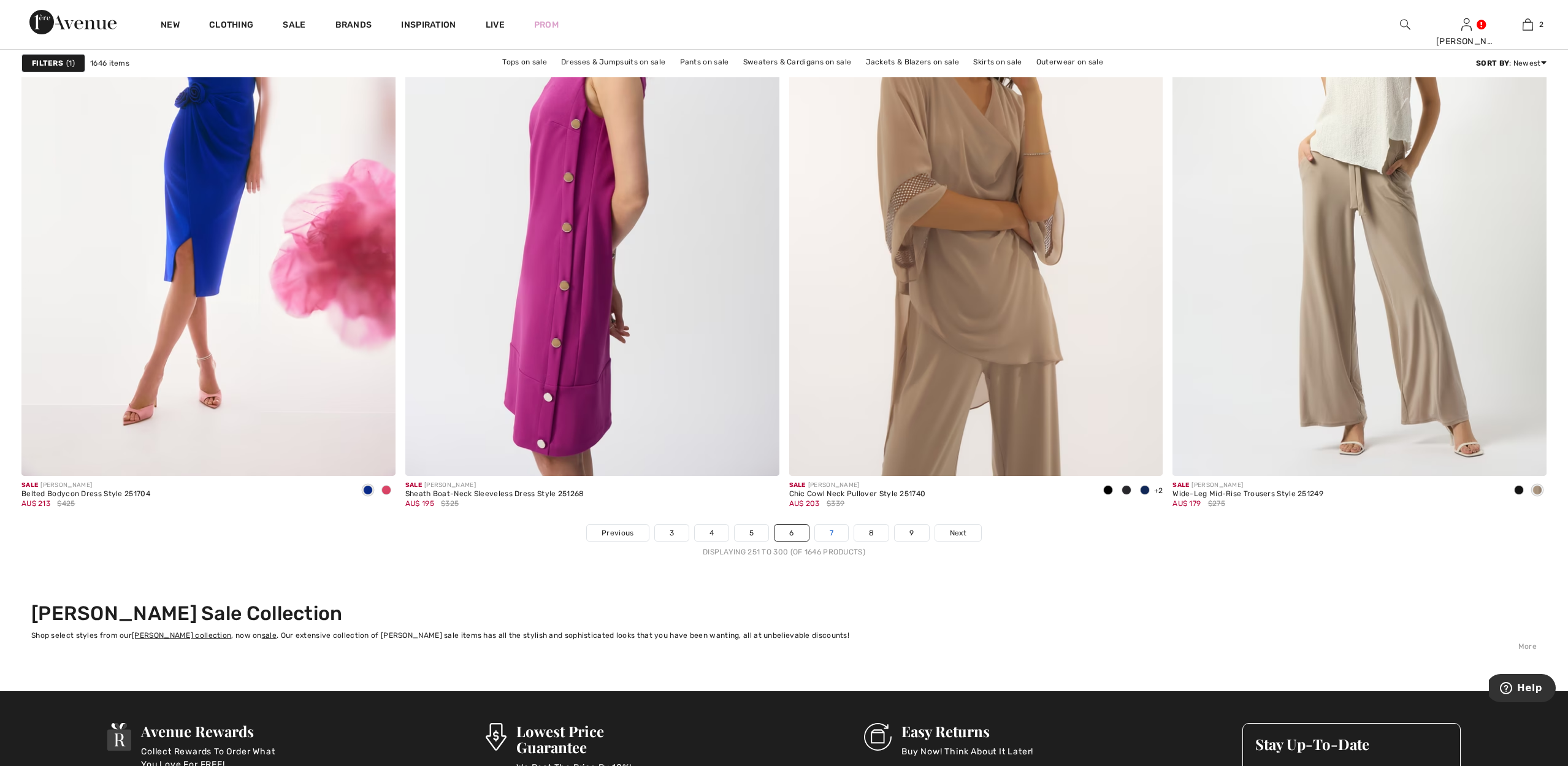
click at [835, 530] on link "7" at bounding box center [831, 533] width 33 height 16
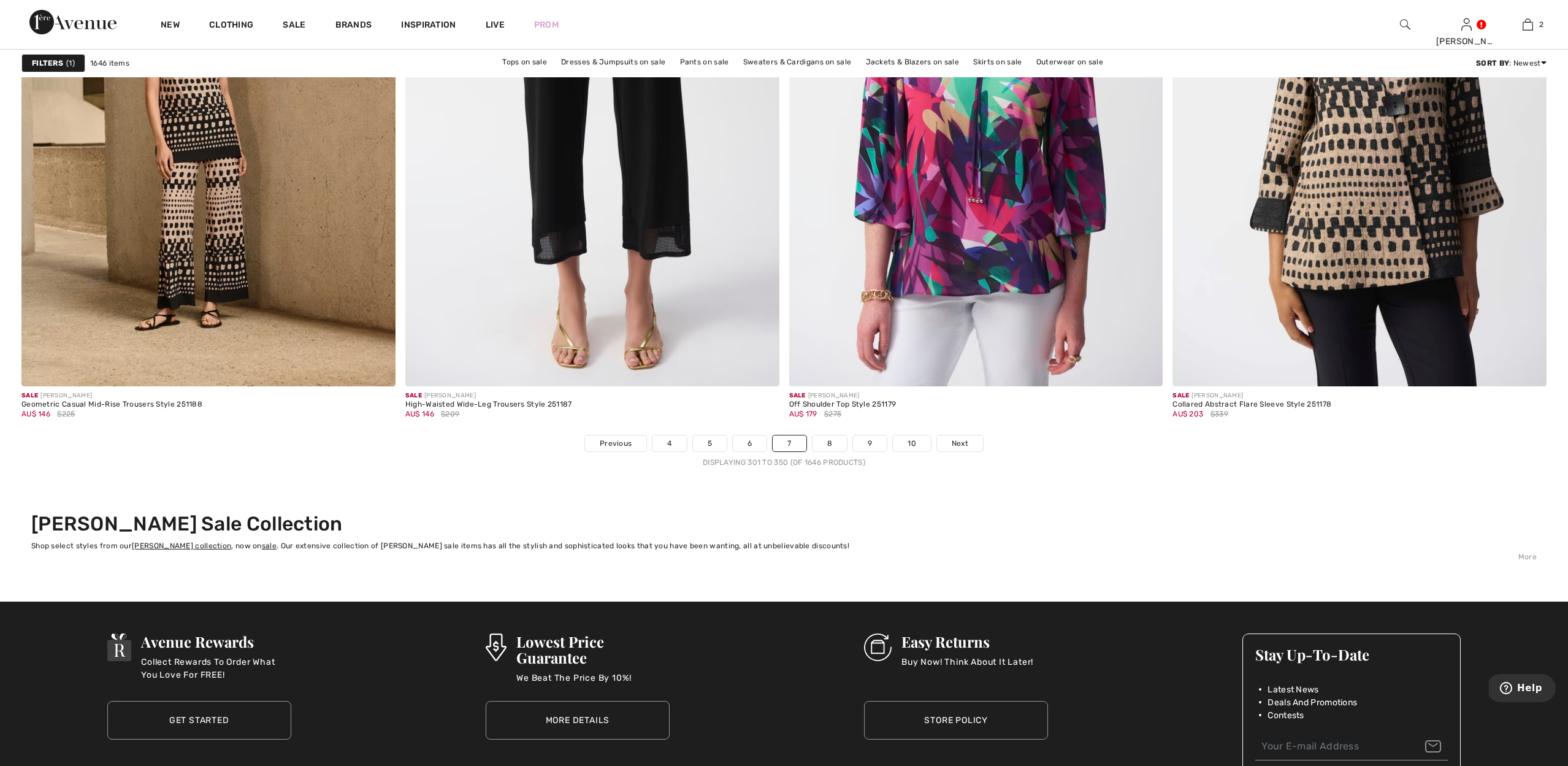
scroll to position [9167, 0]
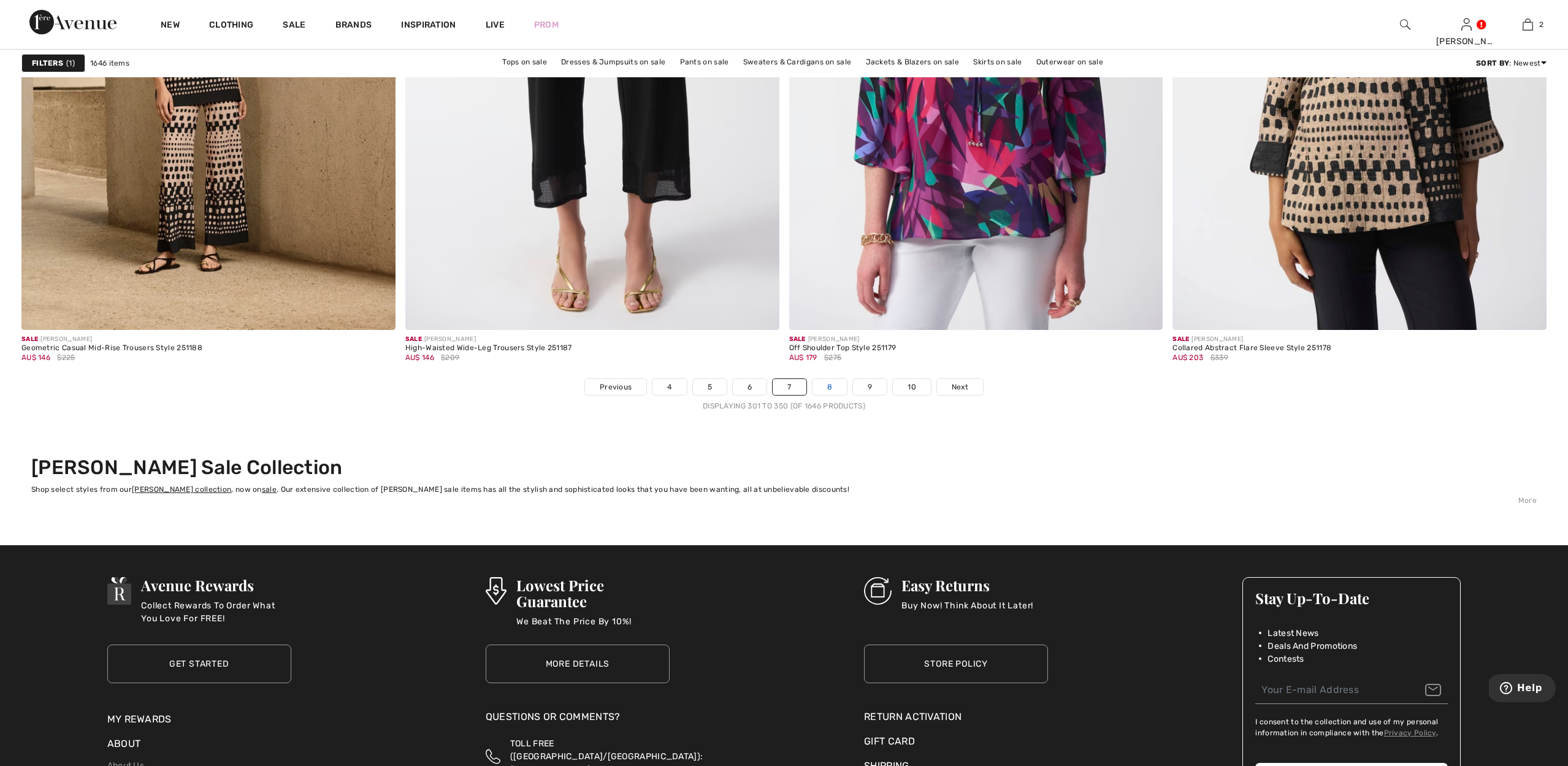
click at [834, 381] on link "8" at bounding box center [829, 387] width 34 height 16
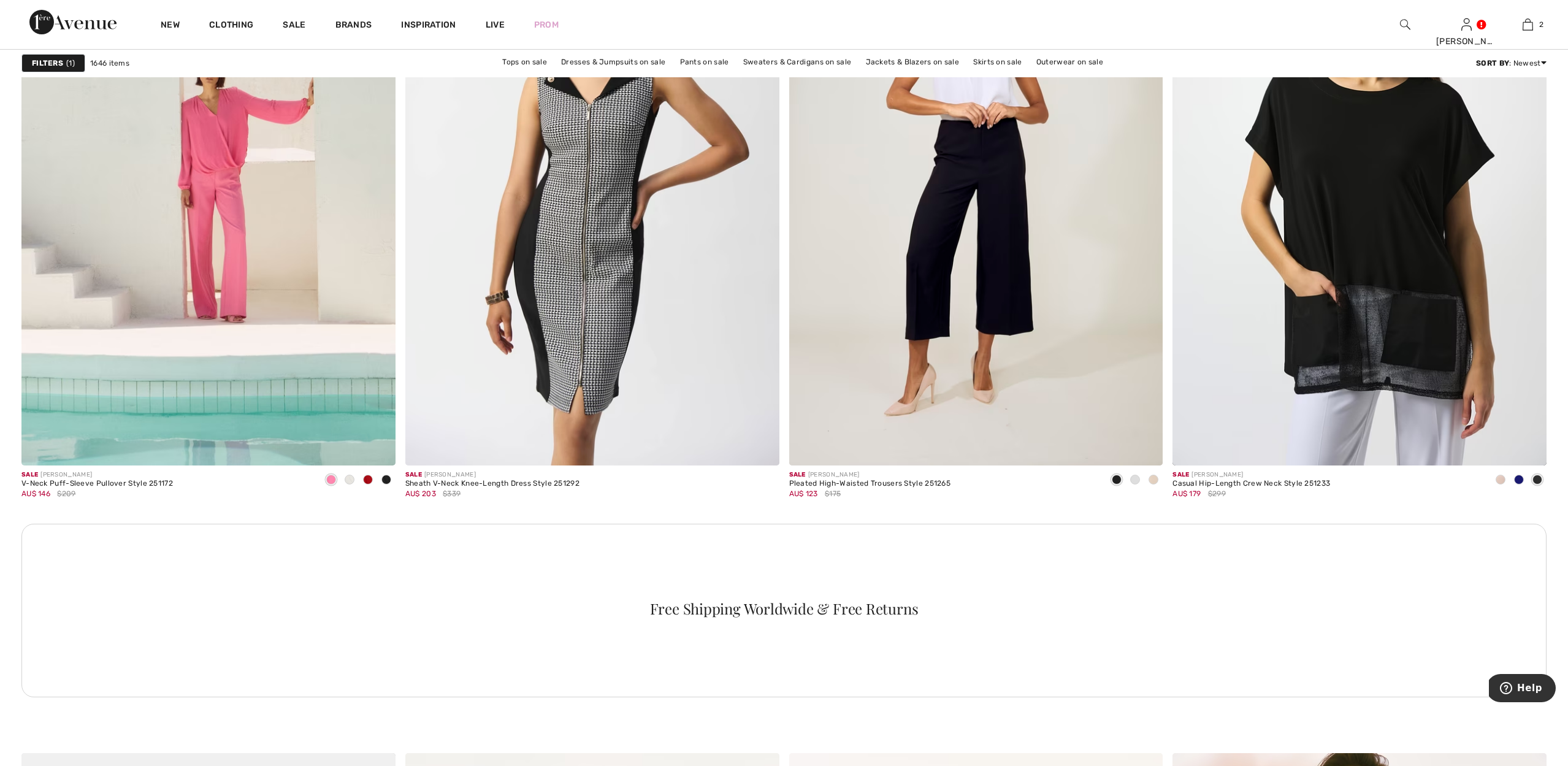
scroll to position [6941, 0]
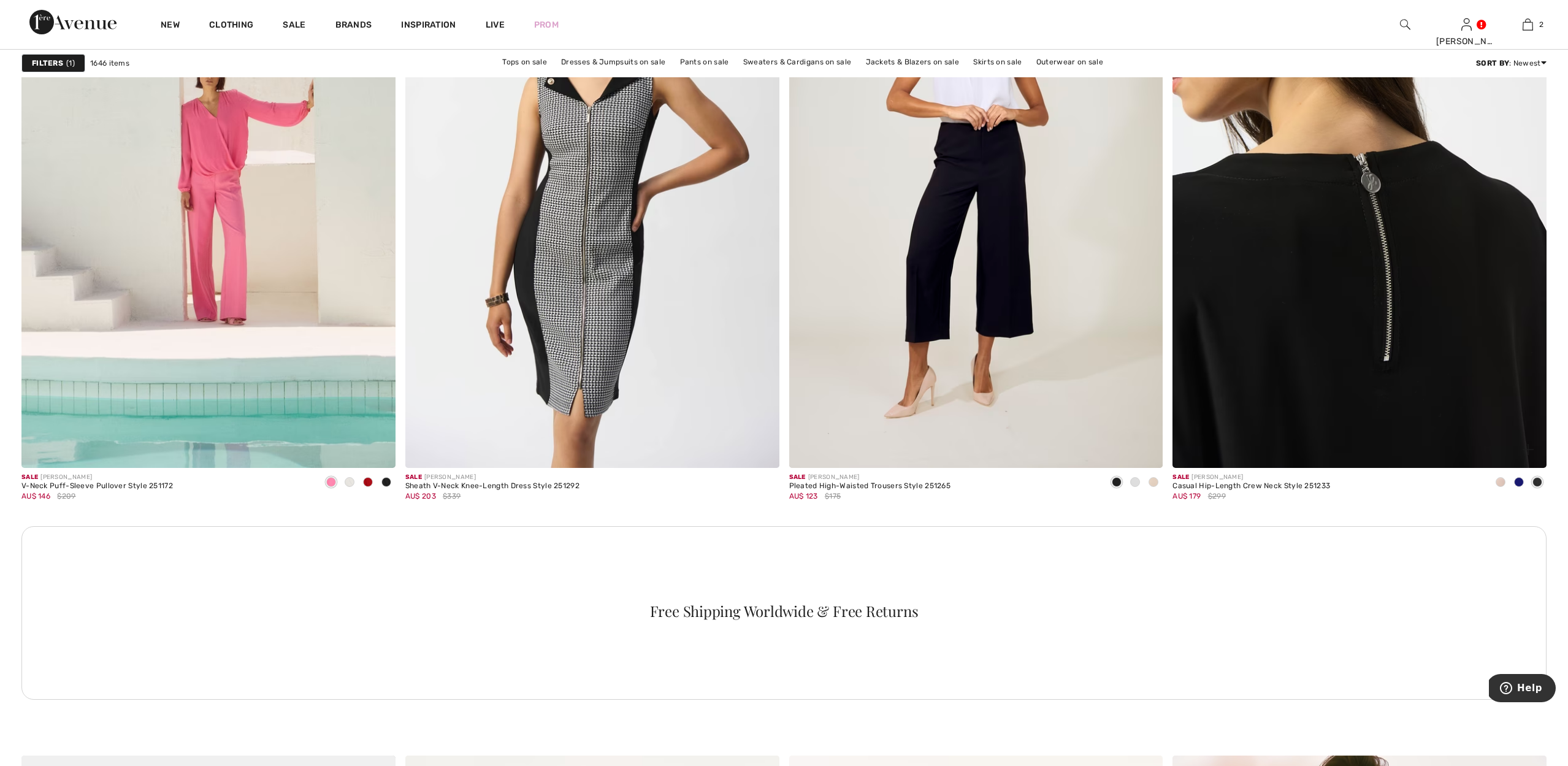
click at [1242, 404] on img at bounding box center [1359, 188] width 374 height 561
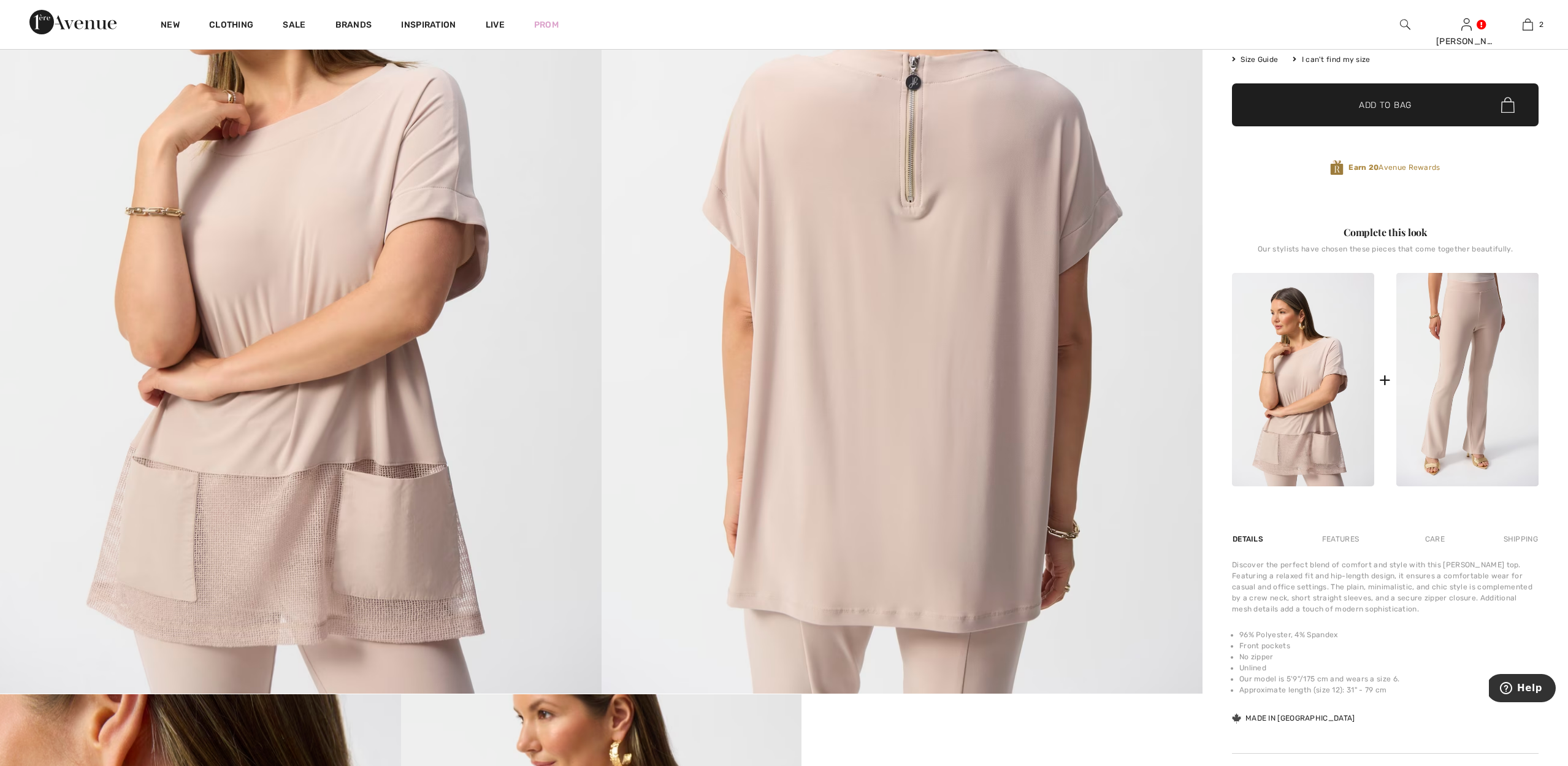
scroll to position [281, 0]
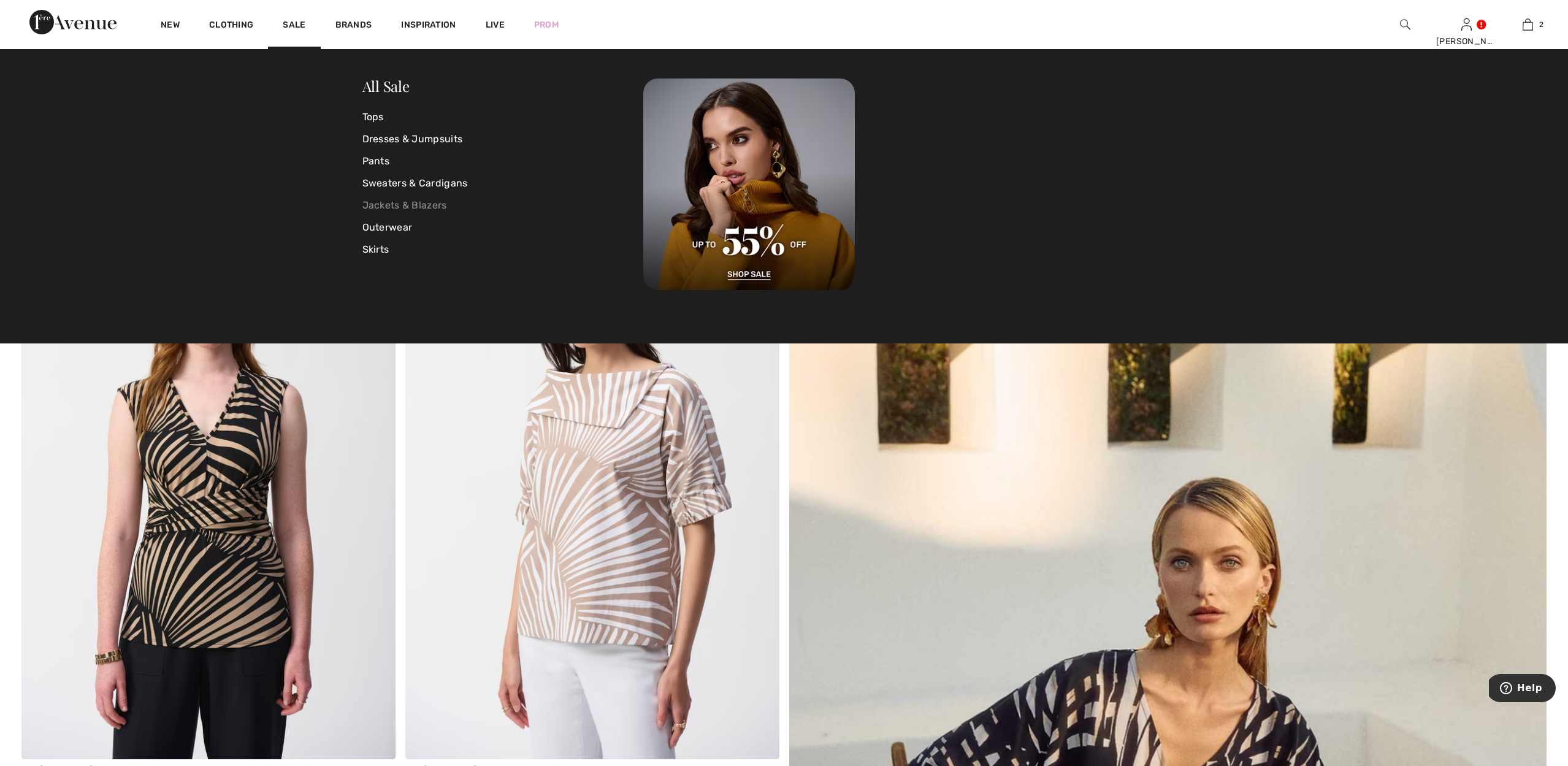
click at [395, 203] on link "Jackets & Blazers" at bounding box center [503, 205] width 281 height 22
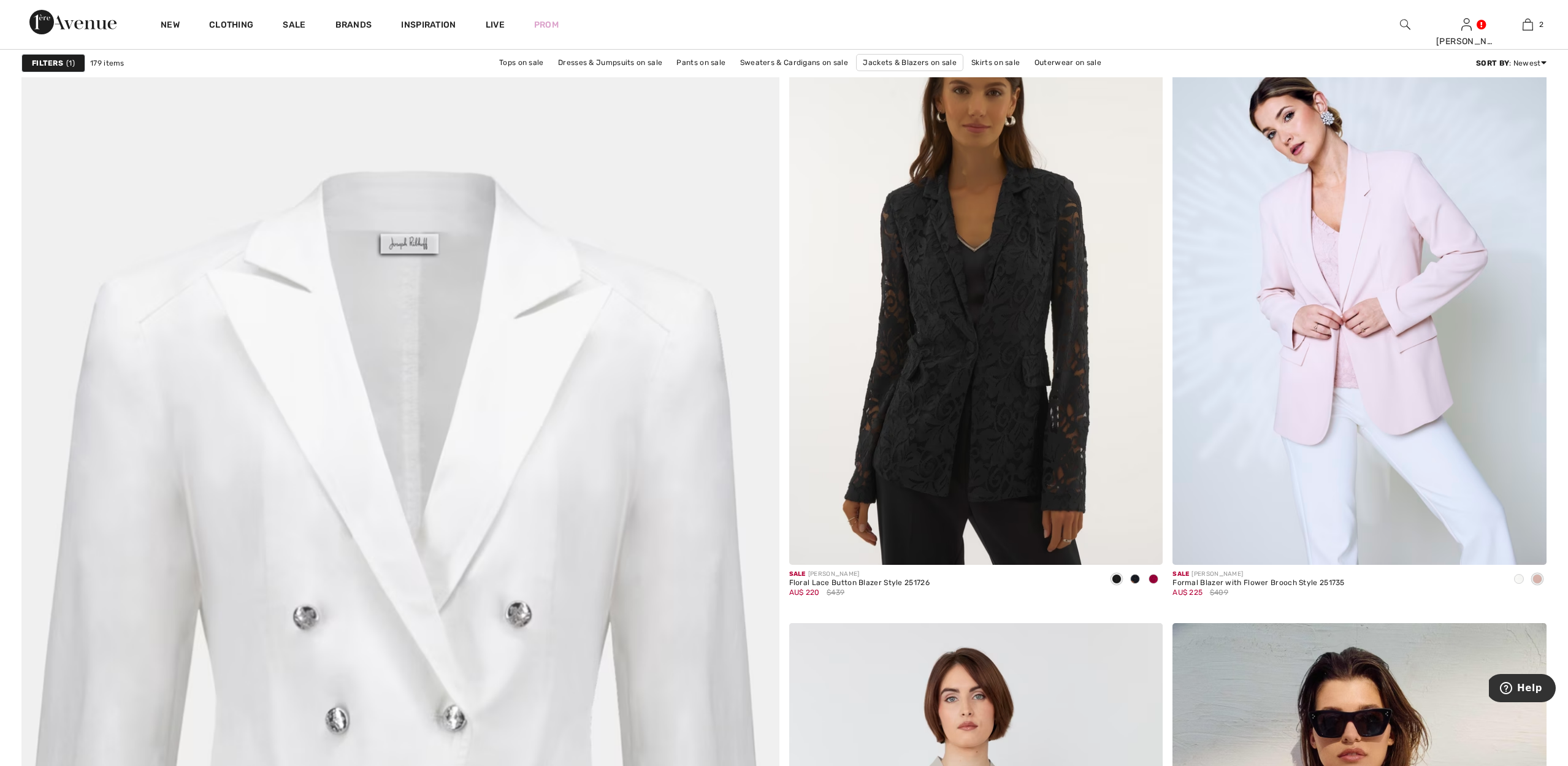
scroll to position [4971, 0]
